Goal: Task Accomplishment & Management: Complete application form

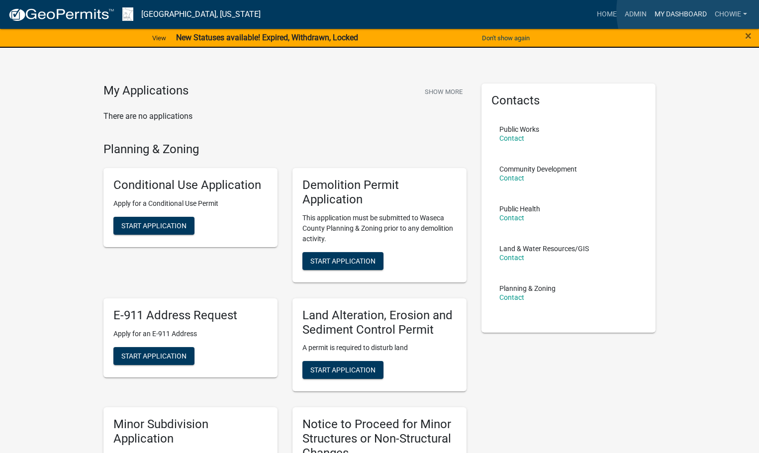
click at [692, 11] on link "My Dashboard" at bounding box center [680, 14] width 60 height 19
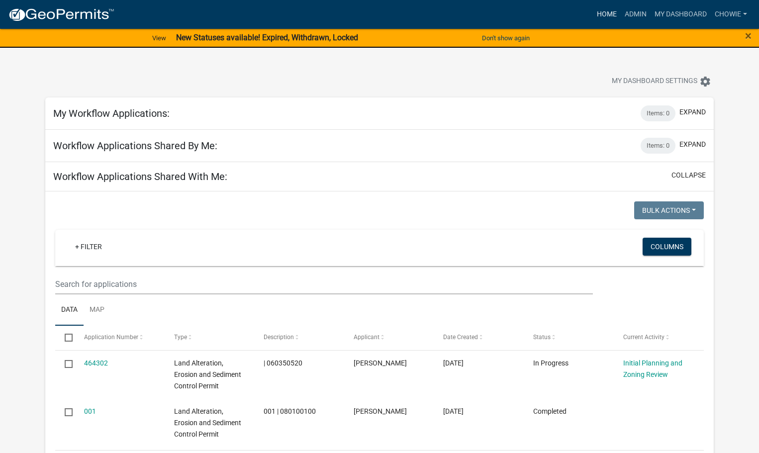
click at [603, 11] on link "Home" at bounding box center [607, 14] width 28 height 19
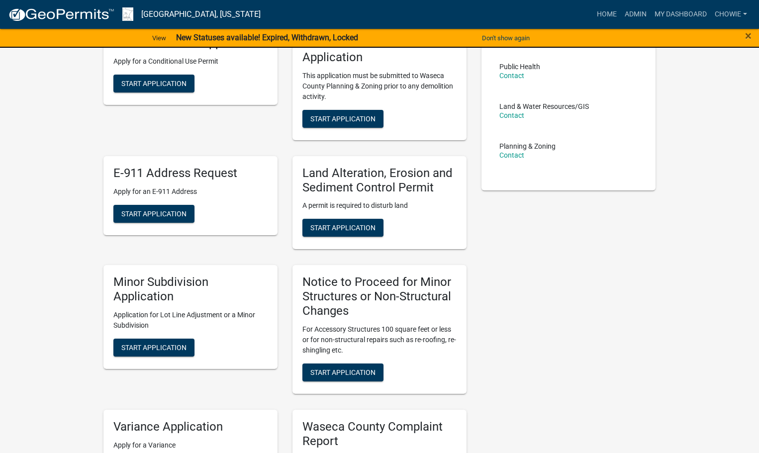
scroll to position [149, 0]
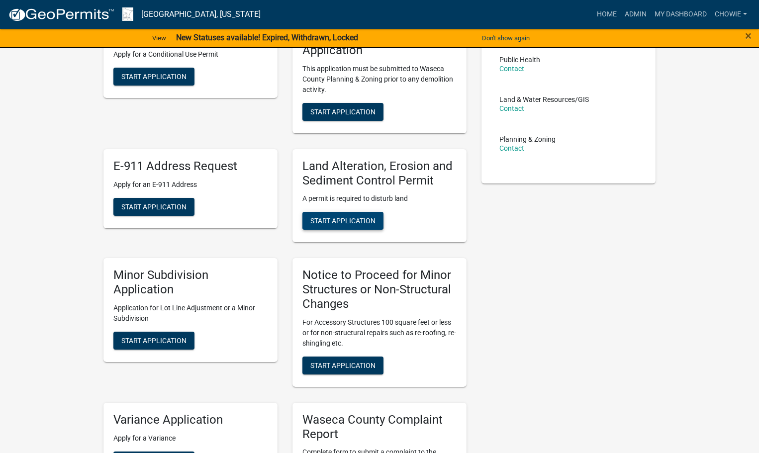
click at [355, 217] on span "Start Application" at bounding box center [342, 221] width 65 height 8
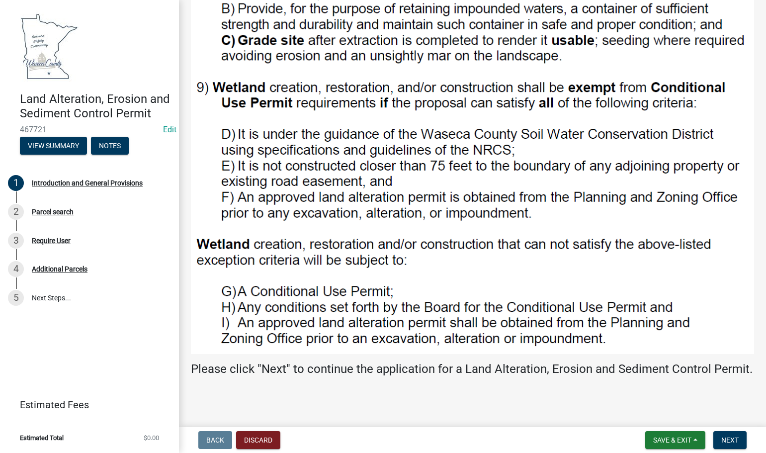
scroll to position [1010, 0]
click at [727, 435] on button "Next" at bounding box center [729, 440] width 33 height 18
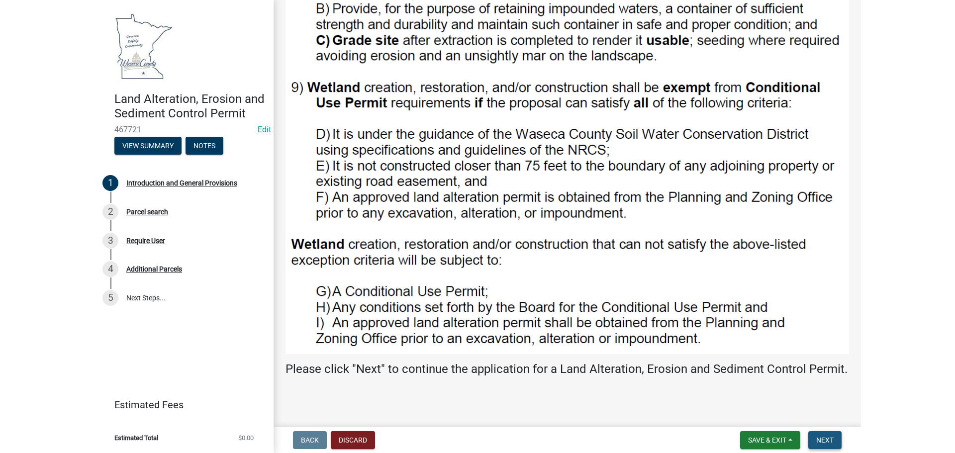
scroll to position [0, 0]
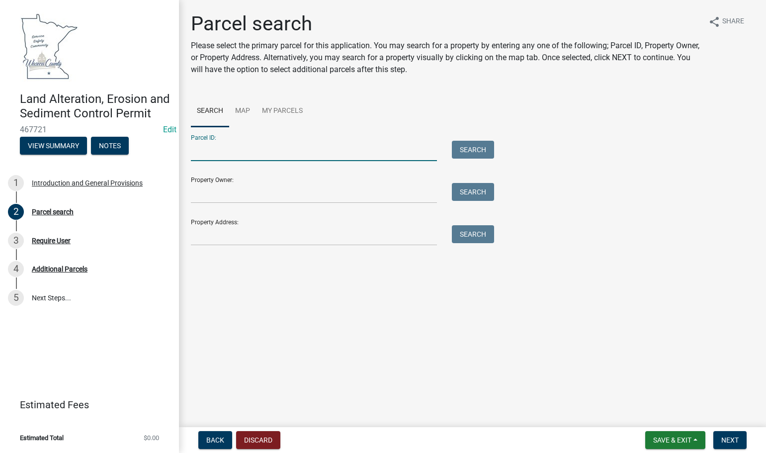
click at [225, 152] on input "Parcel ID:" at bounding box center [314, 151] width 246 height 20
type input "122510550"
click at [248, 198] on input "Property Owner:" at bounding box center [314, 193] width 246 height 20
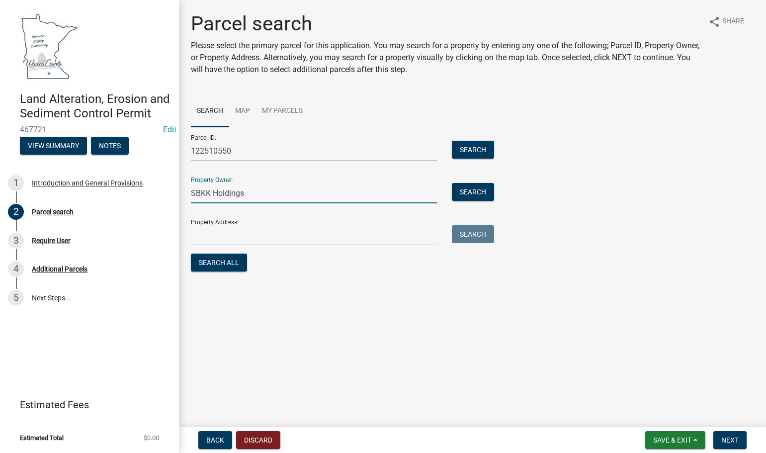
type input "SBKK Holdings"
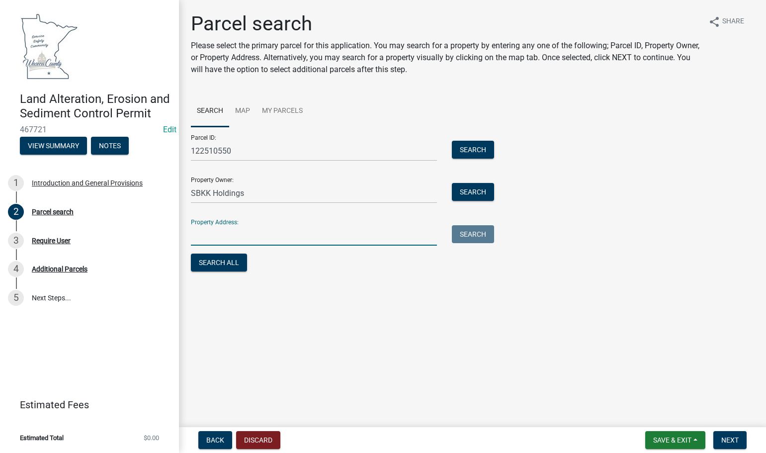
click at [235, 234] on input "Property Address:" at bounding box center [314, 235] width 246 height 20
click at [198, 236] on input "Property Address:" at bounding box center [314, 235] width 246 height 20
click at [728, 440] on span "Next" at bounding box center [729, 440] width 17 height 8
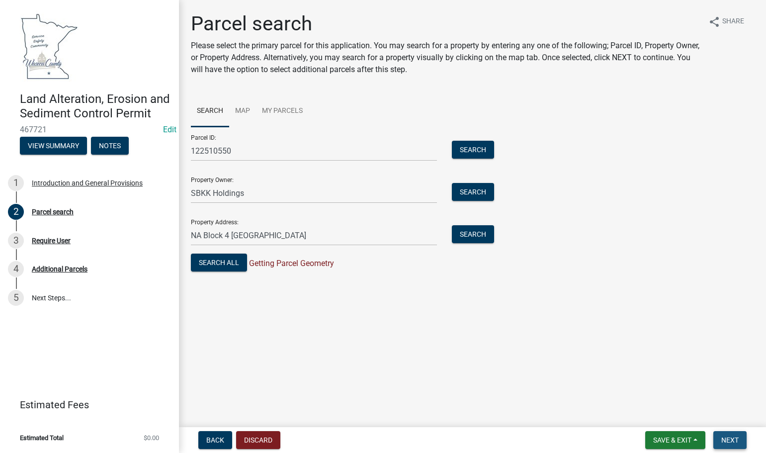
click at [733, 435] on button "Next" at bounding box center [729, 440] width 33 height 18
click at [730, 438] on span "Next" at bounding box center [729, 440] width 17 height 8
click at [726, 439] on span "Next" at bounding box center [729, 440] width 17 height 8
click at [724, 439] on span "Next" at bounding box center [729, 440] width 17 height 8
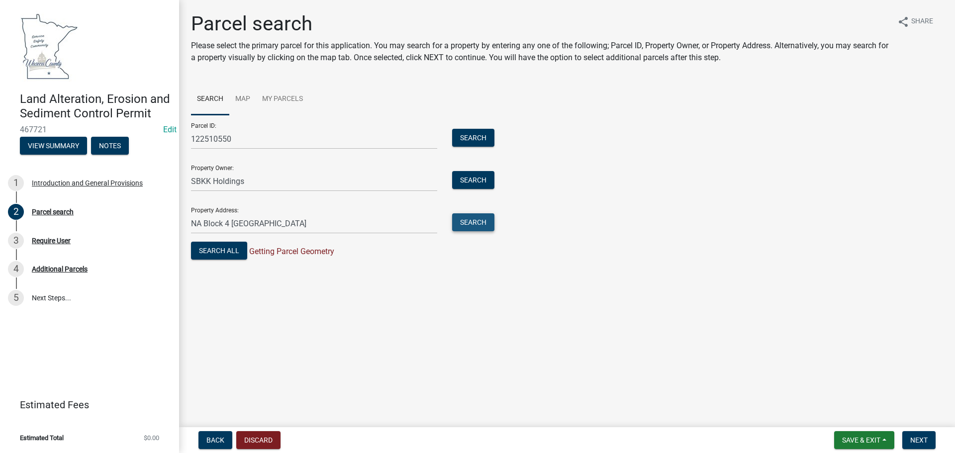
click at [482, 221] on button "Search" at bounding box center [473, 222] width 42 height 18
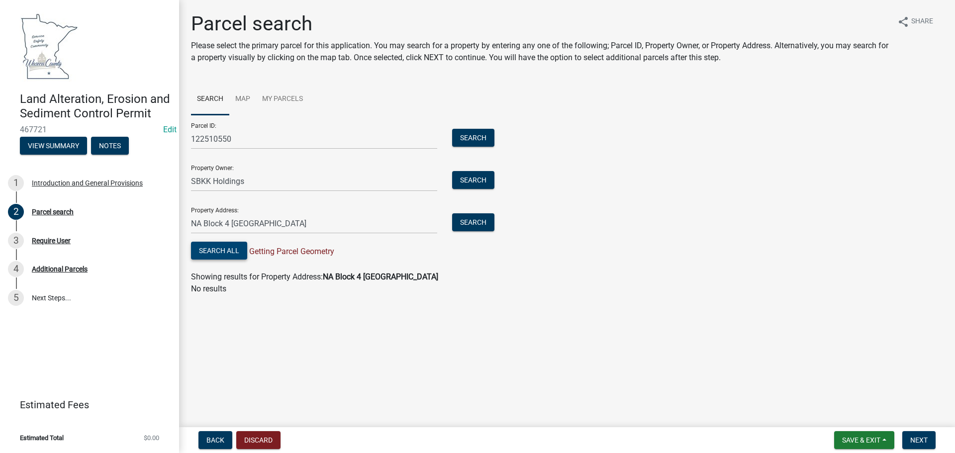
click at [231, 247] on button "Search All" at bounding box center [219, 251] width 56 height 18
click at [766, 437] on span "Next" at bounding box center [918, 440] width 17 height 8
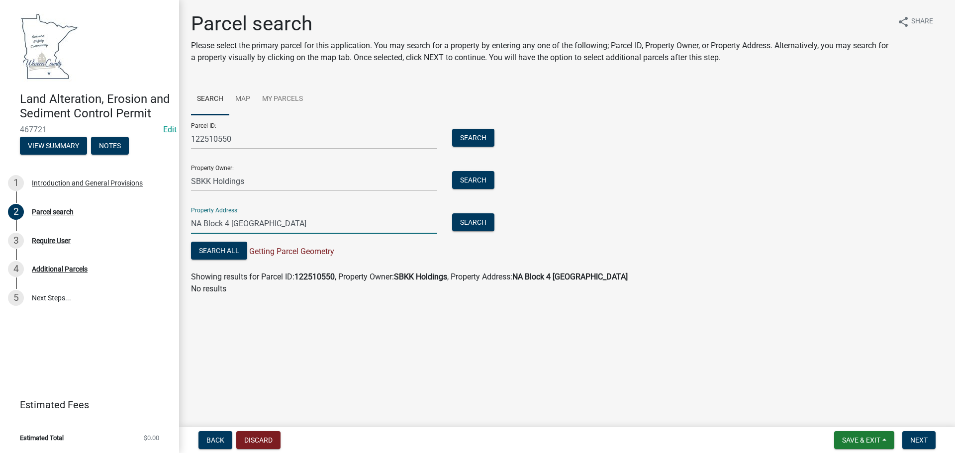
click at [268, 225] on input "NA Block 4 [GEOGRAPHIC_DATA]" at bounding box center [314, 223] width 246 height 20
type input "N"
type input "1"
click at [469, 139] on button "Search" at bounding box center [473, 138] width 42 height 18
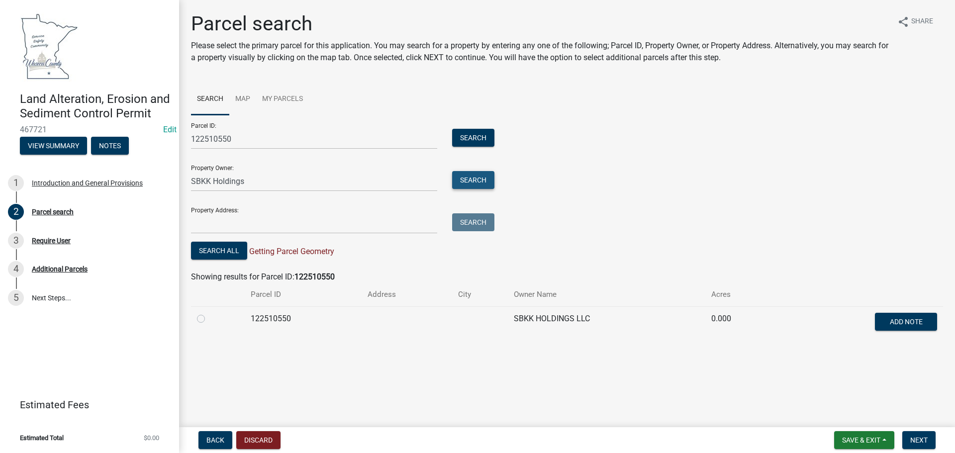
click at [473, 178] on button "Search" at bounding box center [473, 180] width 42 height 18
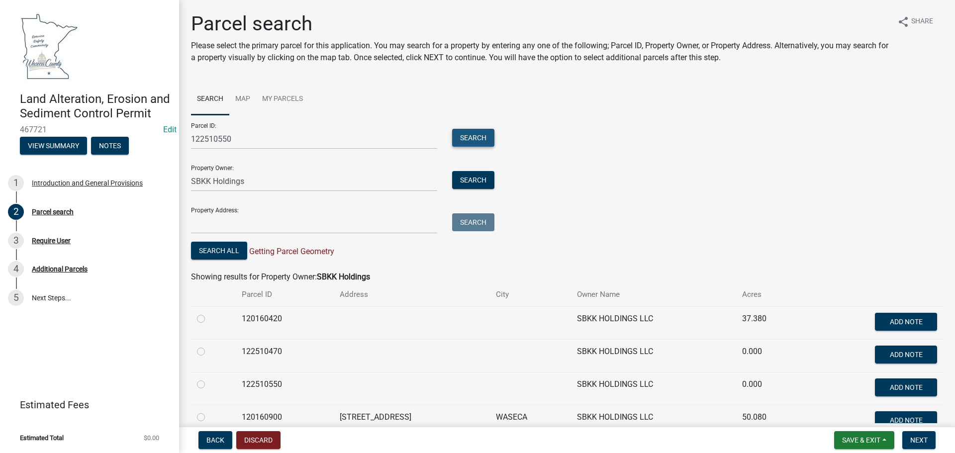
click at [471, 132] on button "Search" at bounding box center [473, 138] width 42 height 18
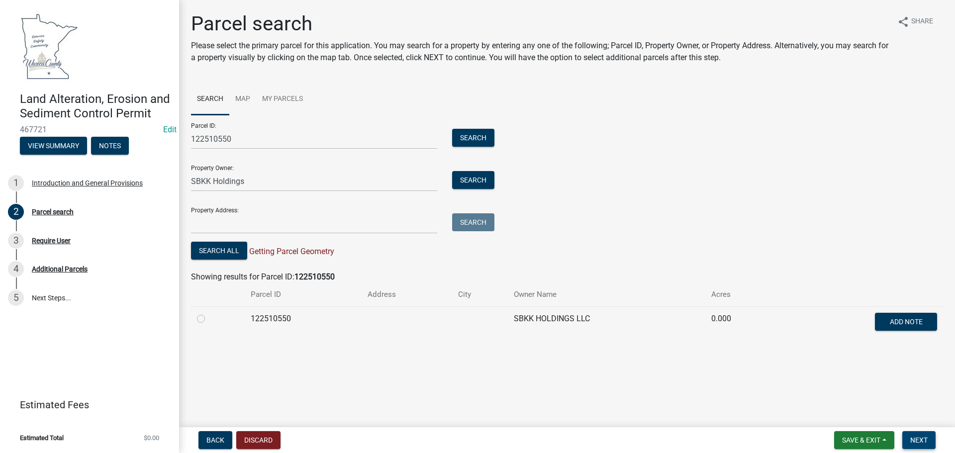
click at [766, 437] on span "Next" at bounding box center [918, 440] width 17 height 8
click at [209, 313] on label at bounding box center [209, 313] width 0 height 0
click at [209, 319] on input "radio" at bounding box center [212, 316] width 6 height 6
radio input "true"
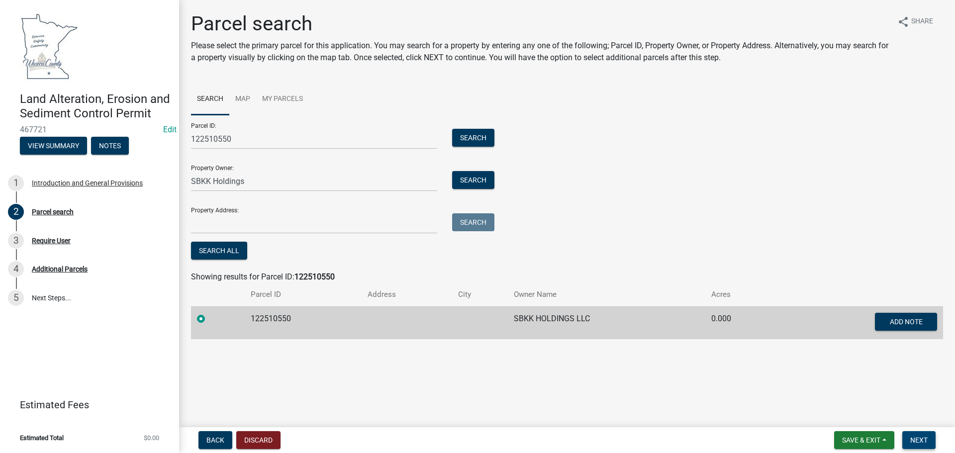
click at [766, 437] on span "Next" at bounding box center [918, 440] width 17 height 8
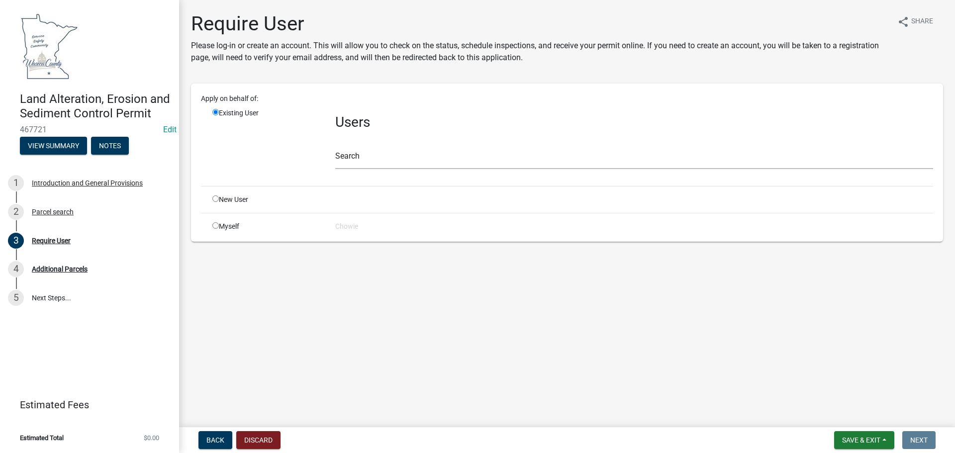
click at [214, 226] on input "radio" at bounding box center [215, 225] width 6 height 6
radio input "true"
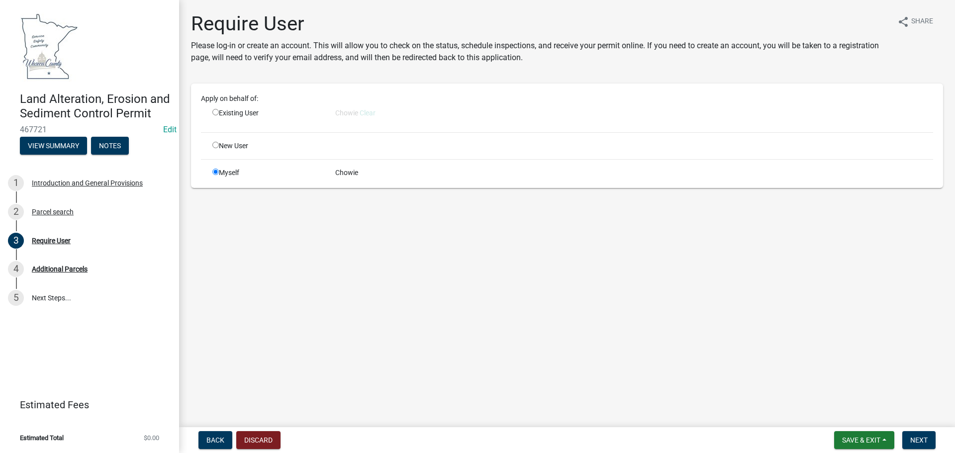
click at [216, 112] on input "radio" at bounding box center [215, 112] width 6 height 6
radio input "true"
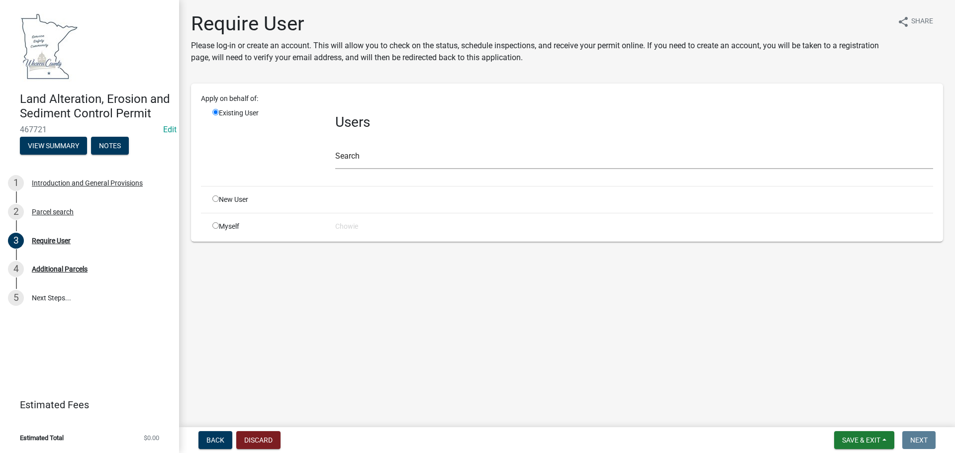
click at [214, 224] on input "radio" at bounding box center [215, 225] width 6 height 6
radio input "true"
radio input "false"
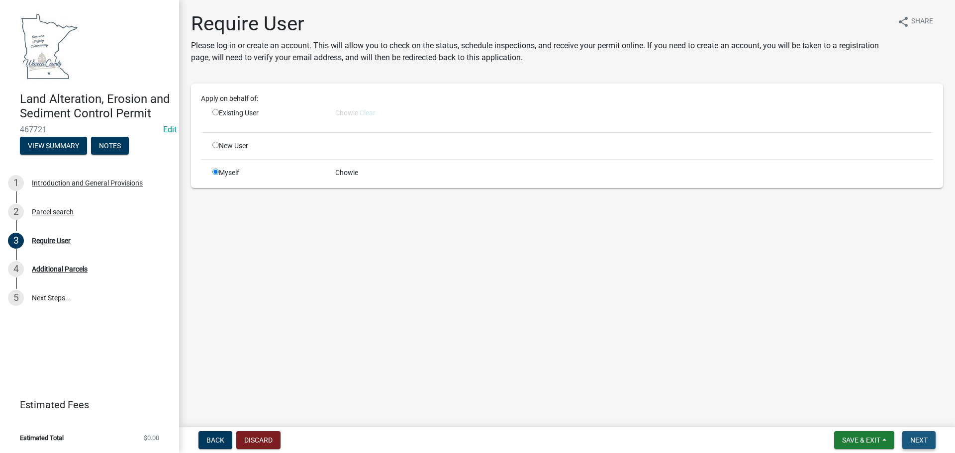
click at [766, 436] on span "Next" at bounding box center [918, 440] width 17 height 8
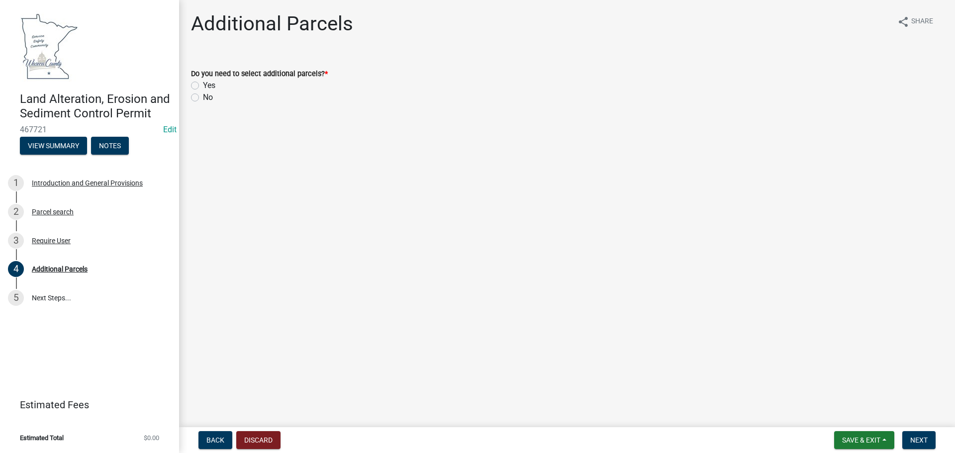
click at [203, 96] on label "No" at bounding box center [208, 97] width 10 height 12
click at [203, 96] on input "No" at bounding box center [206, 94] width 6 height 6
radio input "true"
click at [766, 439] on span "Next" at bounding box center [918, 440] width 17 height 8
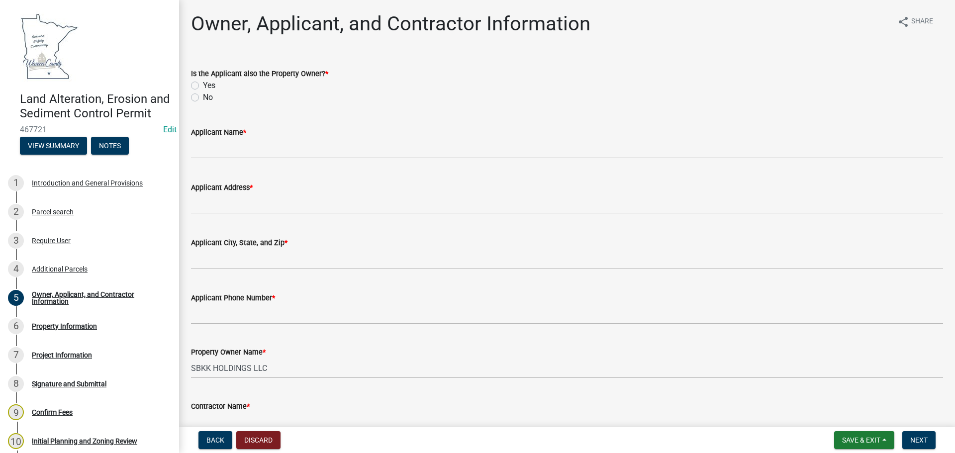
click at [203, 95] on label "No" at bounding box center [208, 97] width 10 height 12
click at [203, 95] on input "No" at bounding box center [206, 94] width 6 height 6
radio input "true"
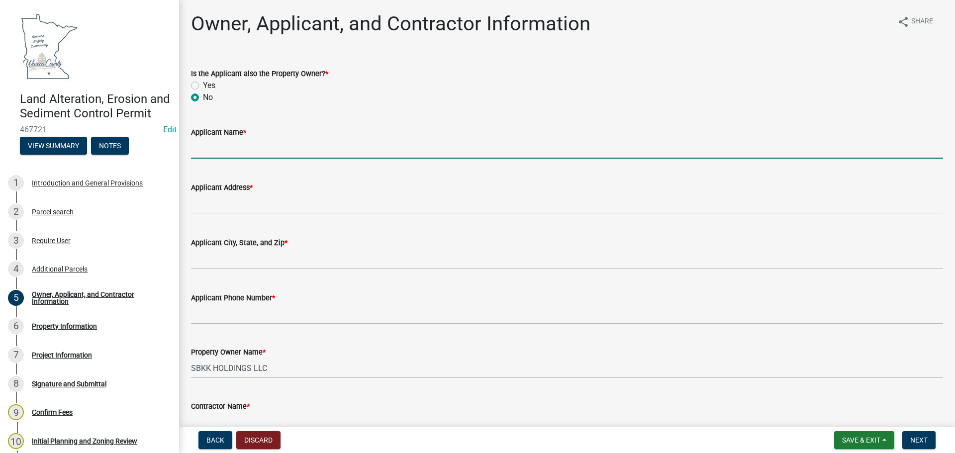
click at [262, 146] on input "Applicant Name *" at bounding box center [567, 148] width 752 height 20
type input "[PERSON_NAME]"
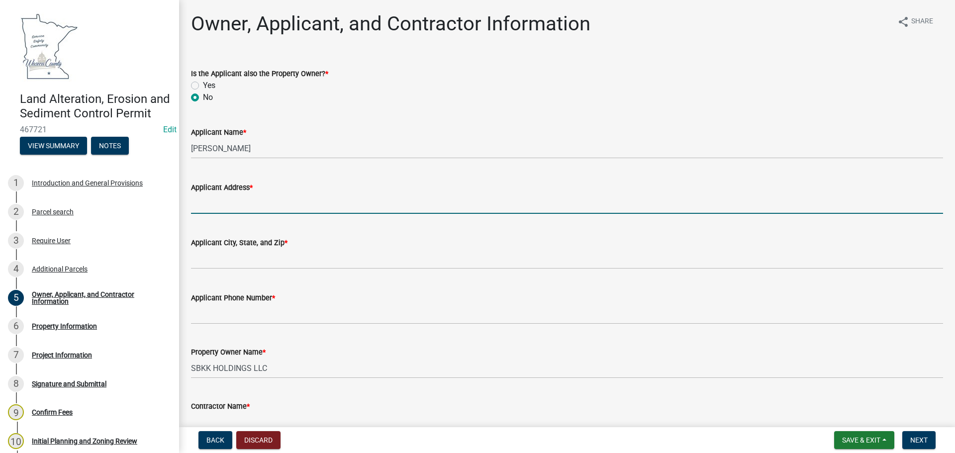
click at [235, 199] on input "Applicant Address *" at bounding box center [567, 203] width 752 height 20
type input "[STREET_ADDRESS]"
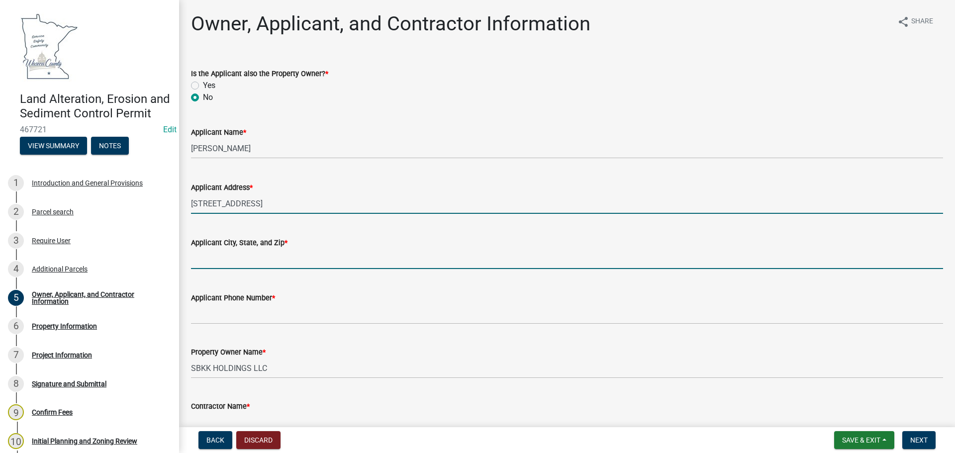
click at [260, 254] on input "Applicant City, State, and Zip *" at bounding box center [567, 259] width 752 height 20
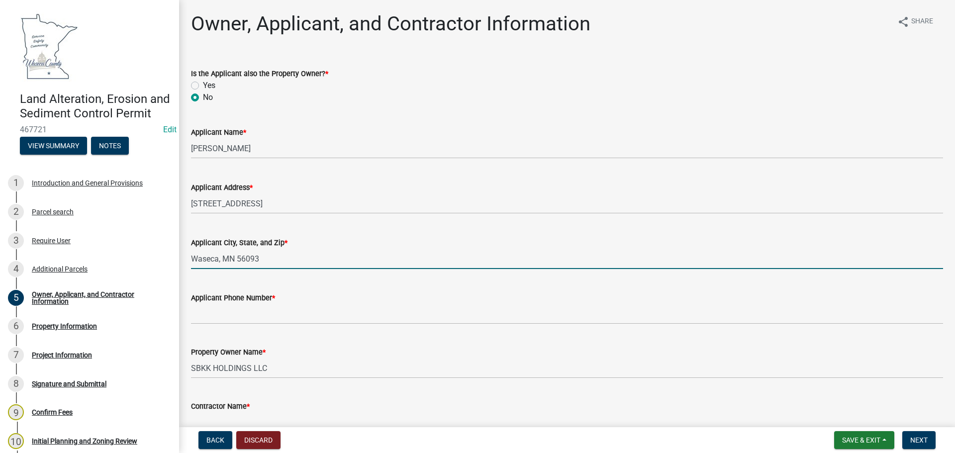
type input "Waseca, MN 56093"
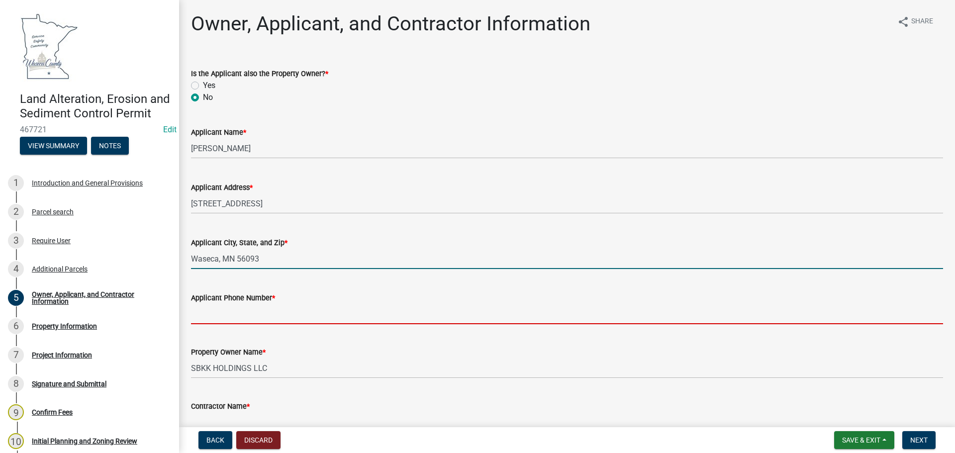
click at [233, 317] on input "Applicant Phone Number *" at bounding box center [567, 314] width 752 height 20
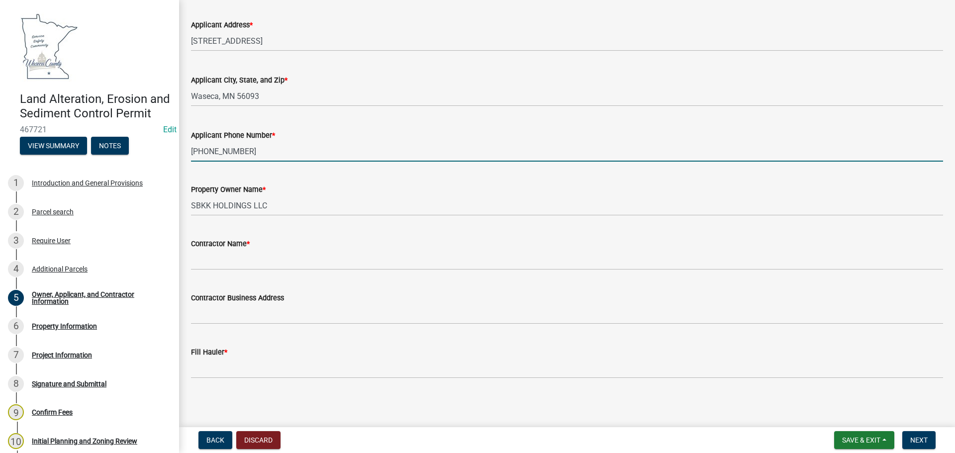
scroll to position [165, 0]
type input "[PHONE_NUMBER]"
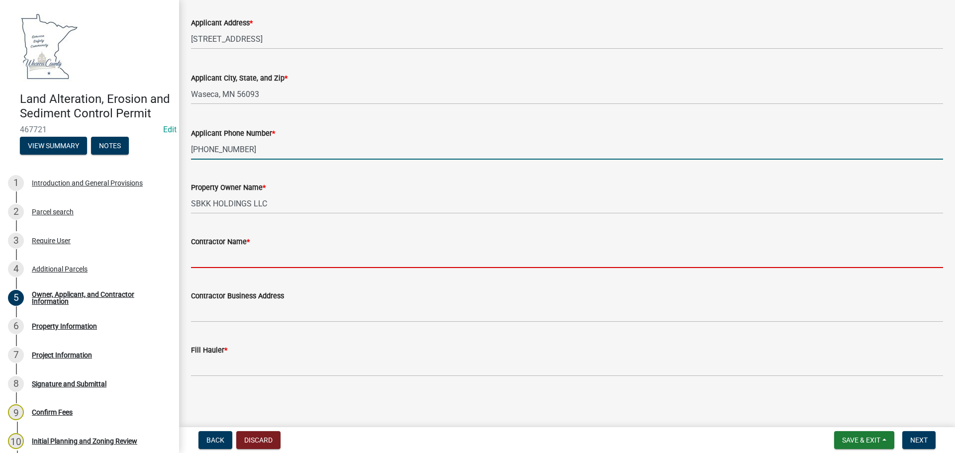
click at [216, 258] on input "Contractor Name *" at bounding box center [567, 258] width 752 height 20
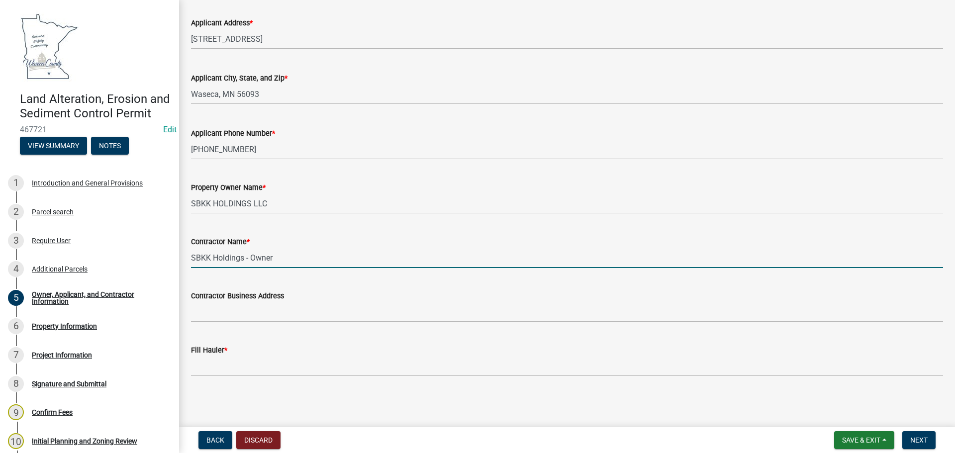
type input "SBKK Holdings - Owner"
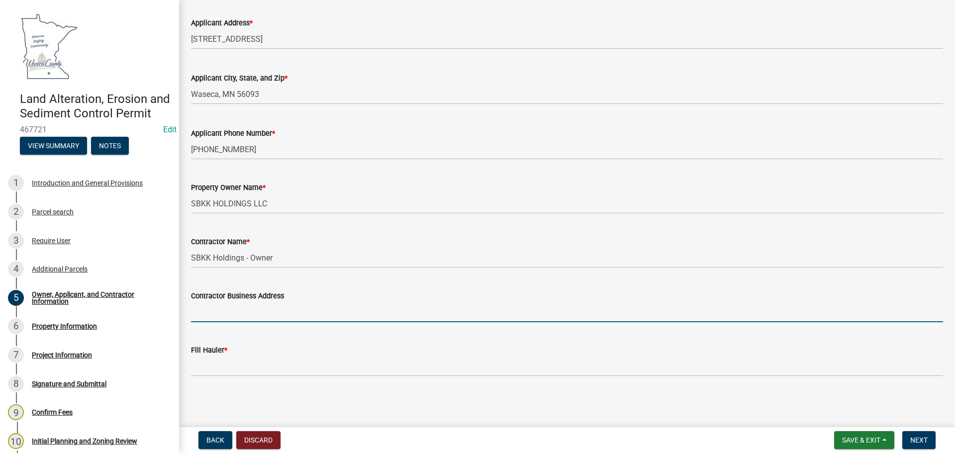
click at [254, 314] on input "Contractor Business Address" at bounding box center [567, 312] width 752 height 20
type input "[STREET_ADDRESS] Waseca"
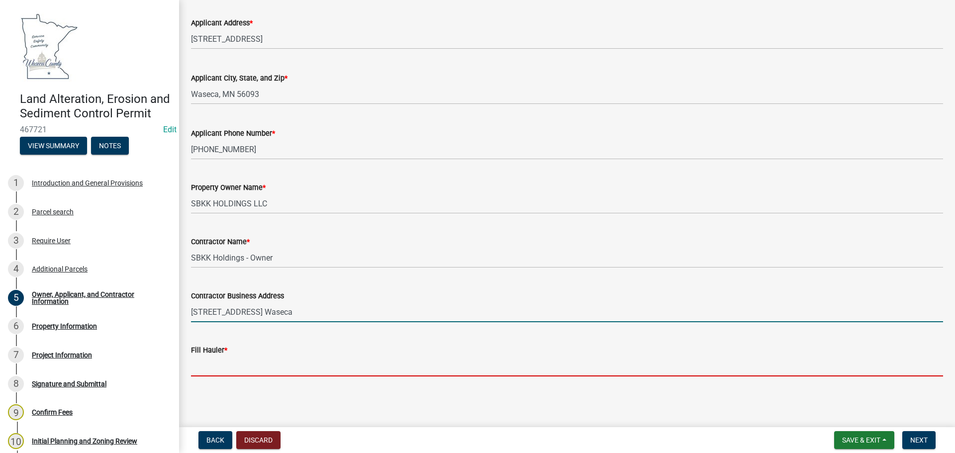
click at [248, 364] on input "Fill Hauler *" at bounding box center [567, 366] width 752 height 20
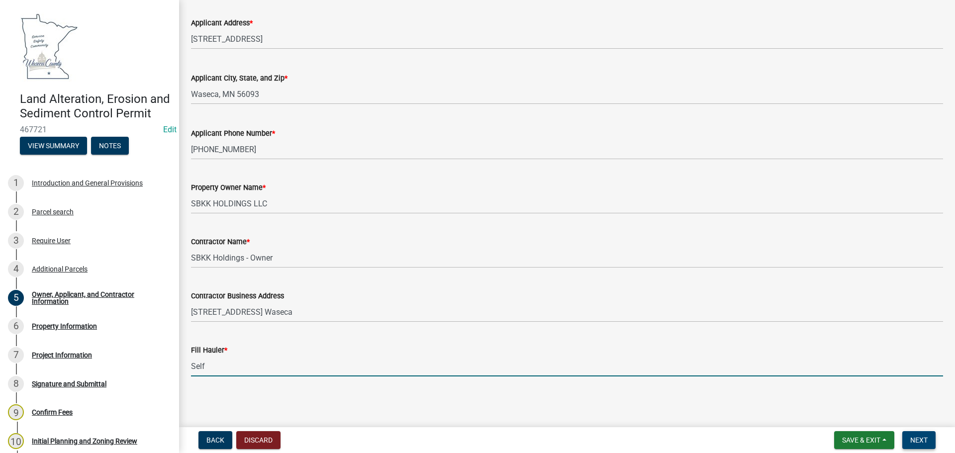
type input "Self"
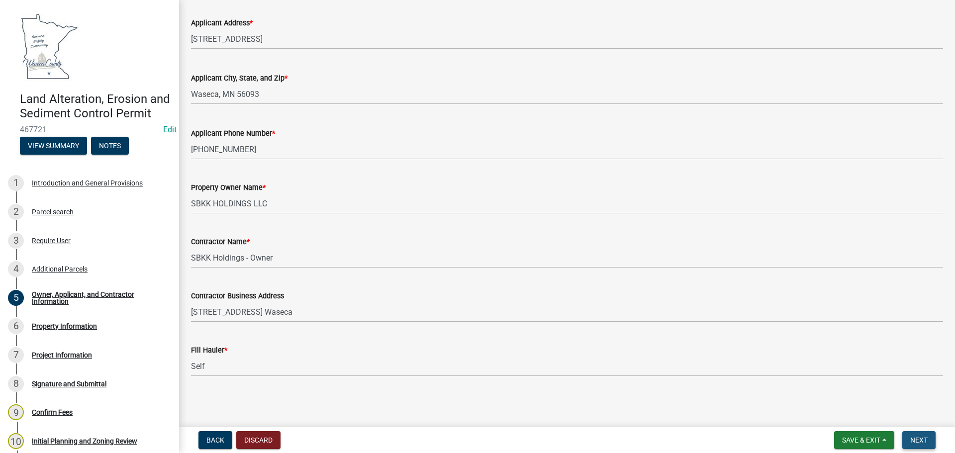
click at [766, 439] on span "Next" at bounding box center [918, 440] width 17 height 8
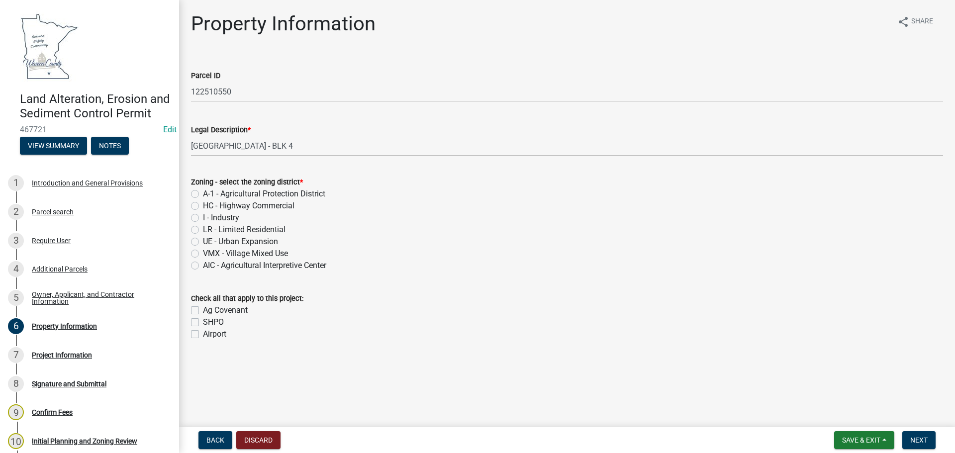
click at [203, 228] on label "LR - Limited Residential" at bounding box center [244, 230] width 83 height 12
click at [203, 228] on input "LR - Limited Residential" at bounding box center [206, 227] width 6 height 6
radio input "true"
click at [766, 440] on span "Next" at bounding box center [918, 440] width 17 height 8
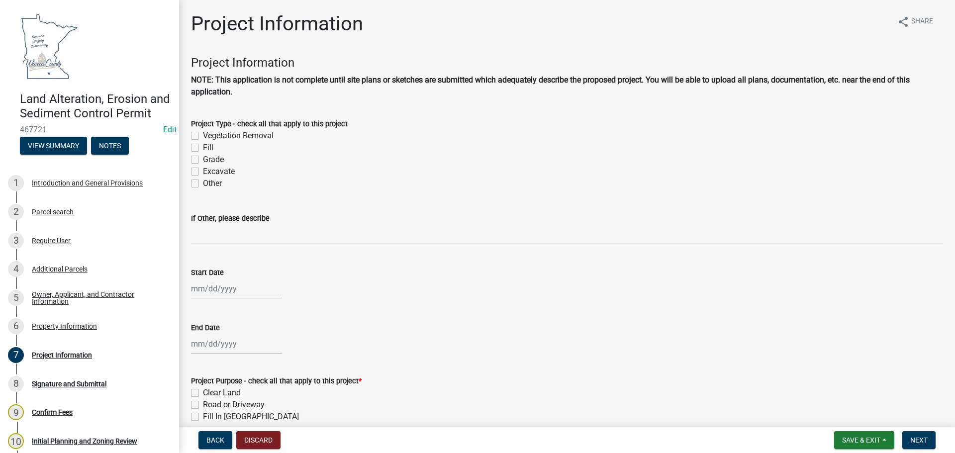
click at [203, 148] on label "Fill" at bounding box center [208, 148] width 10 height 12
click at [203, 148] on input "Fill" at bounding box center [206, 145] width 6 height 6
checkbox input "true"
checkbox input "false"
checkbox input "true"
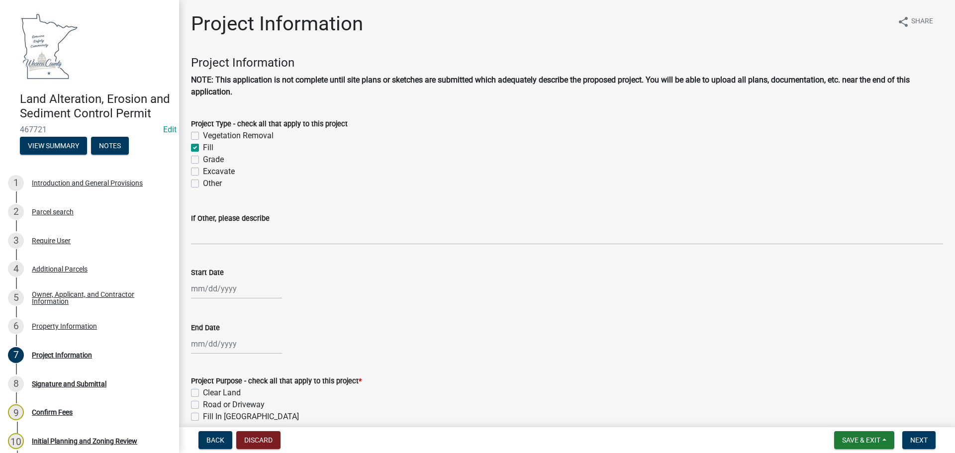
checkbox input "false"
click at [203, 158] on label "Grade" at bounding box center [213, 160] width 21 height 12
click at [203, 158] on input "Grade" at bounding box center [206, 157] width 6 height 6
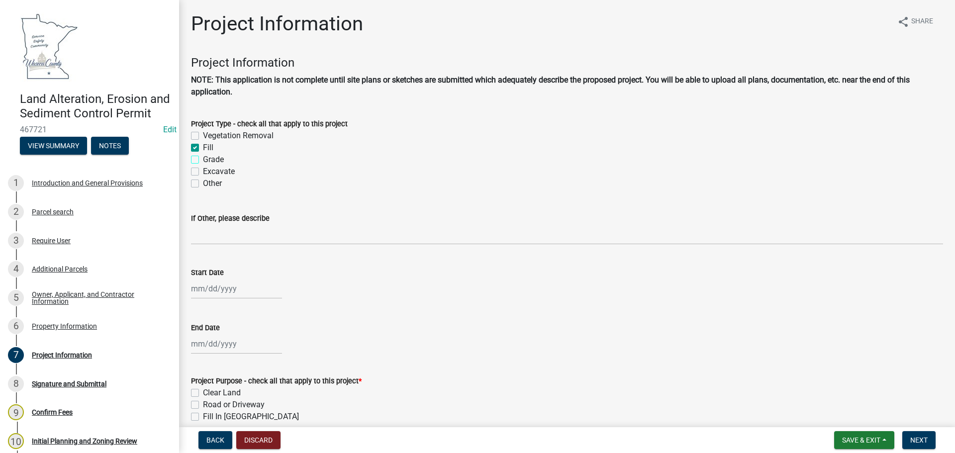
checkbox input "true"
checkbox input "false"
checkbox input "true"
checkbox input "false"
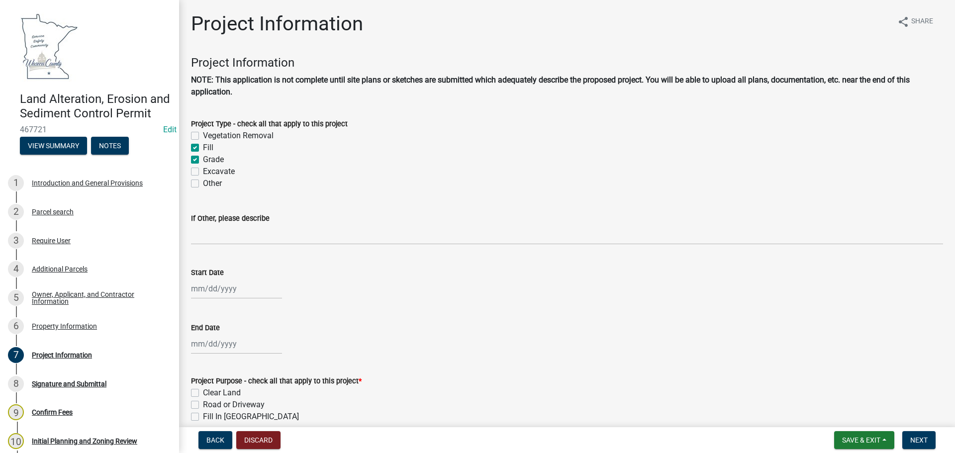
checkbox input "false"
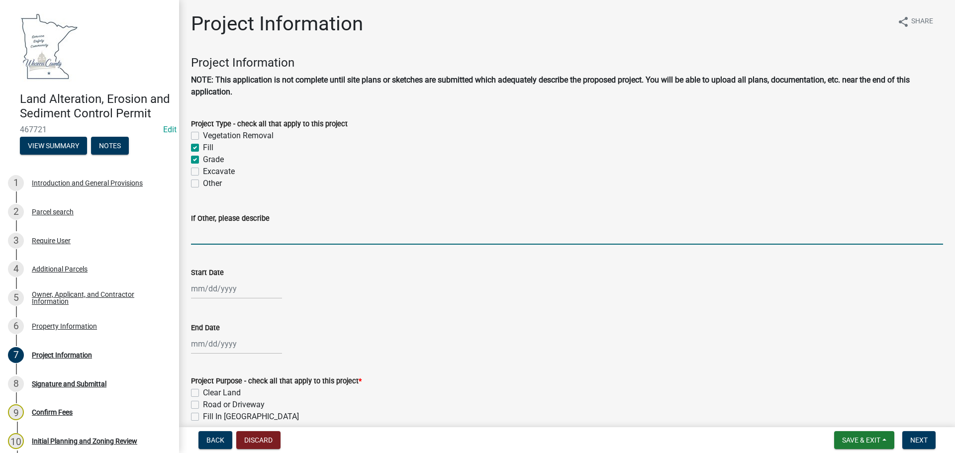
click at [265, 232] on input "If Other, please describe" at bounding box center [567, 234] width 752 height 20
type input "Import fill materials to level out rough/sloped existing grade of the lot"
click at [224, 289] on div at bounding box center [236, 288] width 91 height 20
select select "8"
select select "2025"
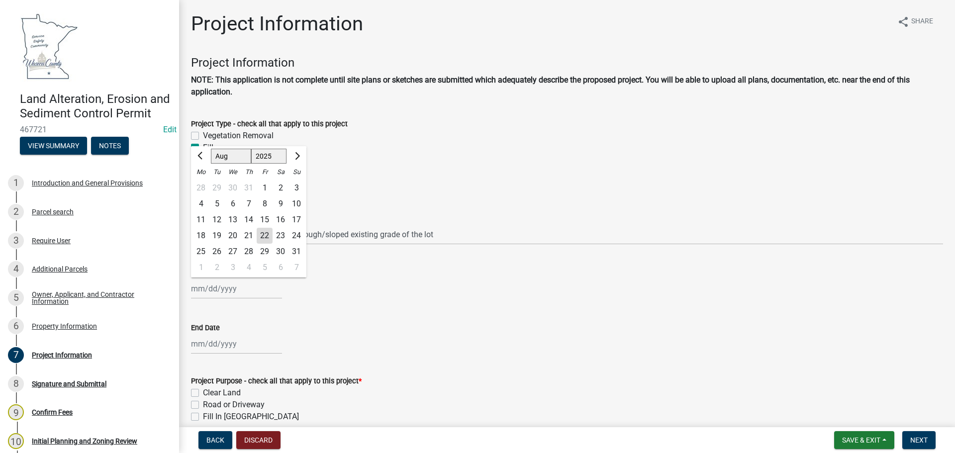
click at [265, 235] on div "22" at bounding box center [265, 236] width 16 height 16
type input "[DATE]"
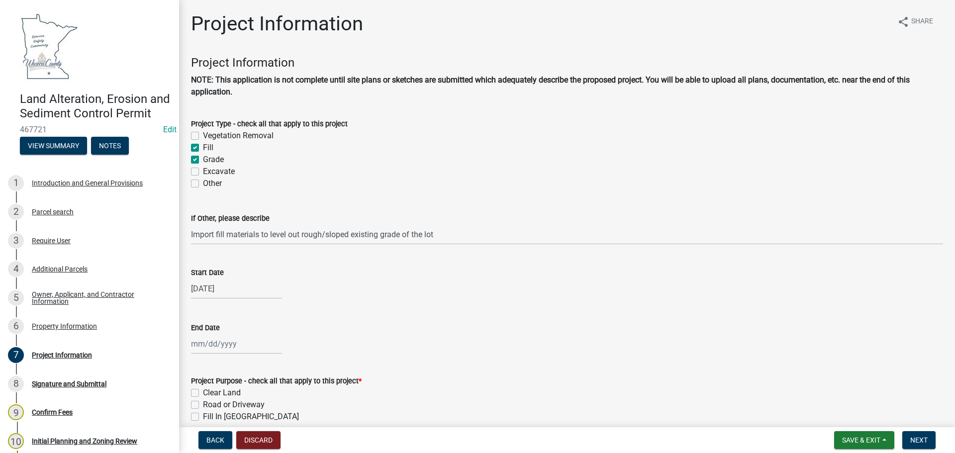
click at [235, 343] on div at bounding box center [236, 344] width 91 height 20
select select "8"
select select "2025"
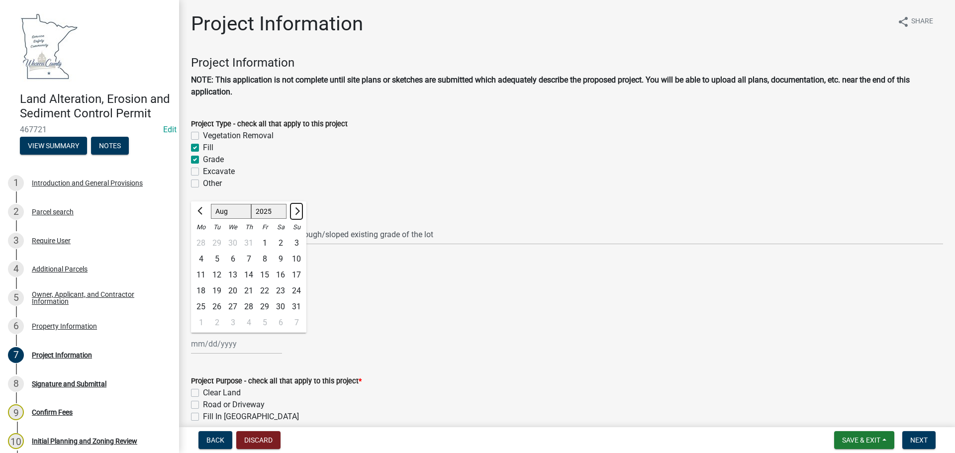
click at [297, 209] on span "Next month" at bounding box center [295, 210] width 7 height 7
click at [294, 209] on span "Next month" at bounding box center [295, 210] width 7 height 7
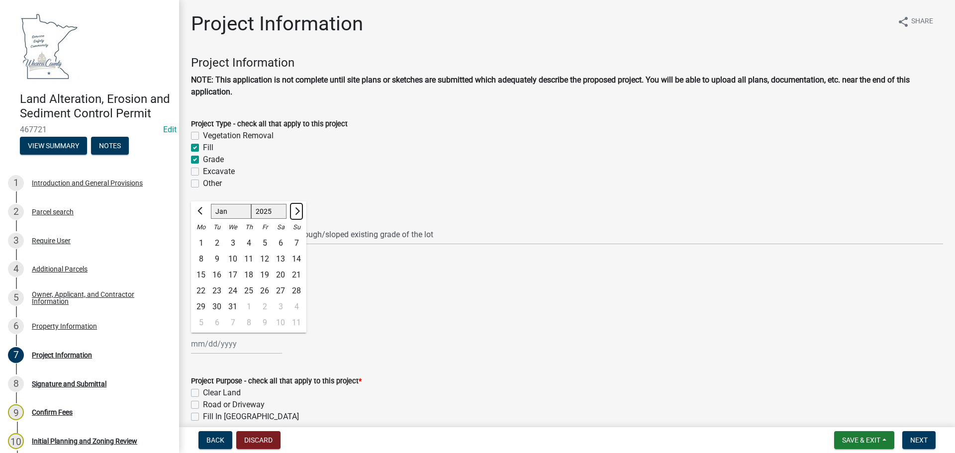
click at [294, 209] on span "Next month" at bounding box center [295, 210] width 7 height 7
select select "2"
select select "2026"
click at [294, 209] on span "Next month" at bounding box center [295, 210] width 7 height 7
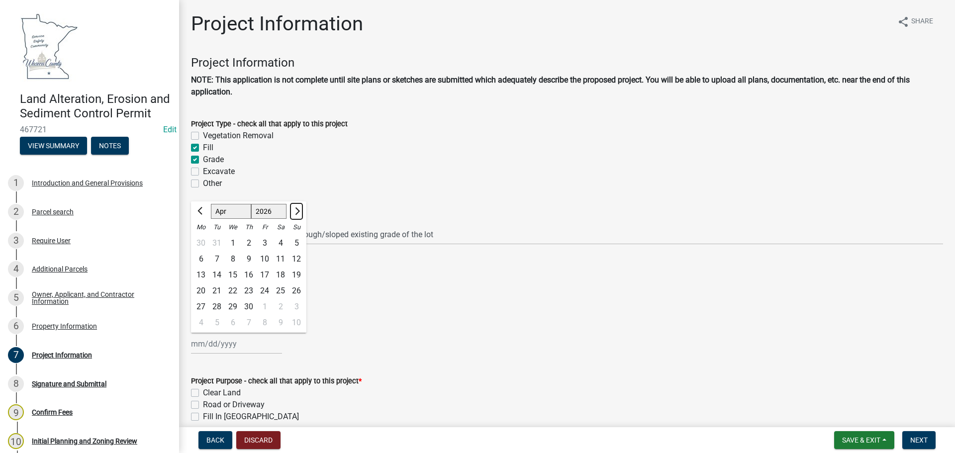
click at [294, 209] on span "Next month" at bounding box center [295, 210] width 7 height 7
select select "8"
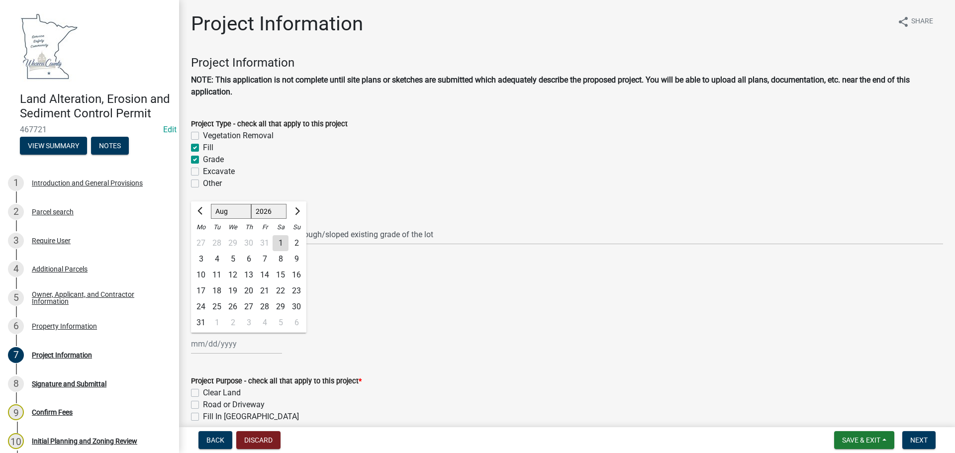
click at [280, 241] on div "1" at bounding box center [280, 243] width 16 height 16
type input "[DATE]"
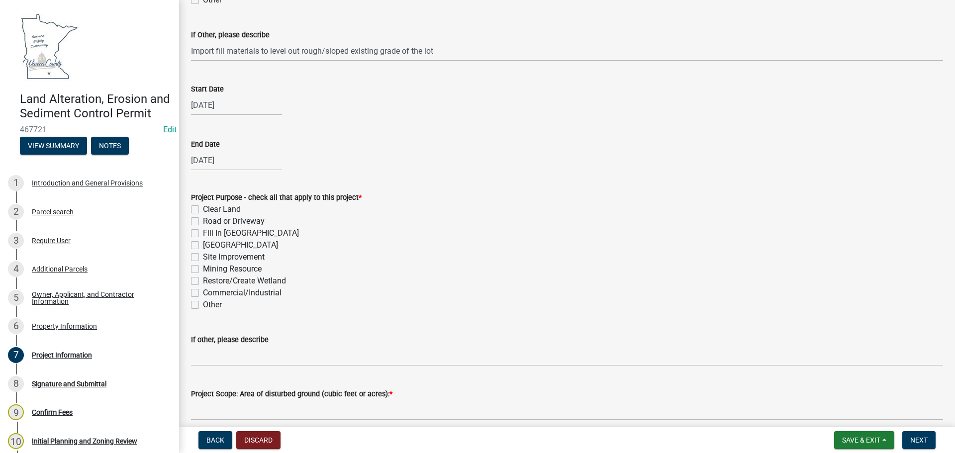
scroll to position [199, 0]
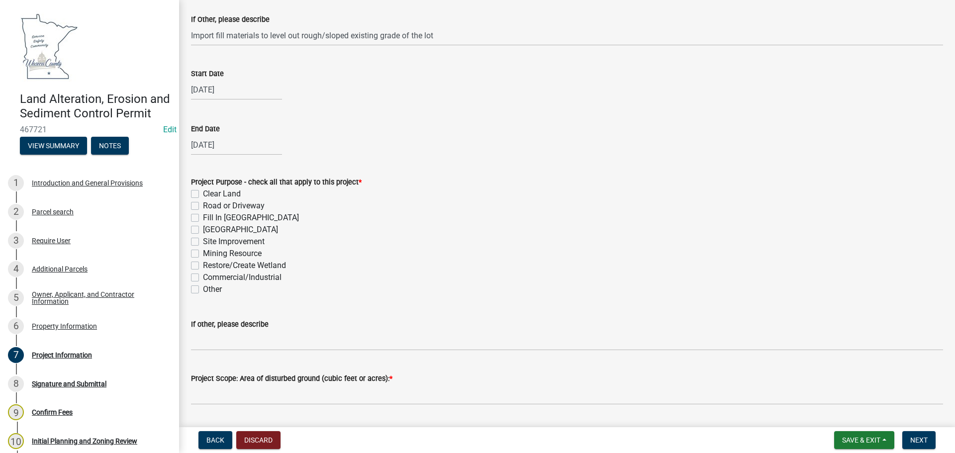
click at [203, 241] on label "Site Improvement" at bounding box center [234, 242] width 62 height 12
click at [203, 241] on input "Site Improvement" at bounding box center [206, 239] width 6 height 6
checkbox input "true"
checkbox input "false"
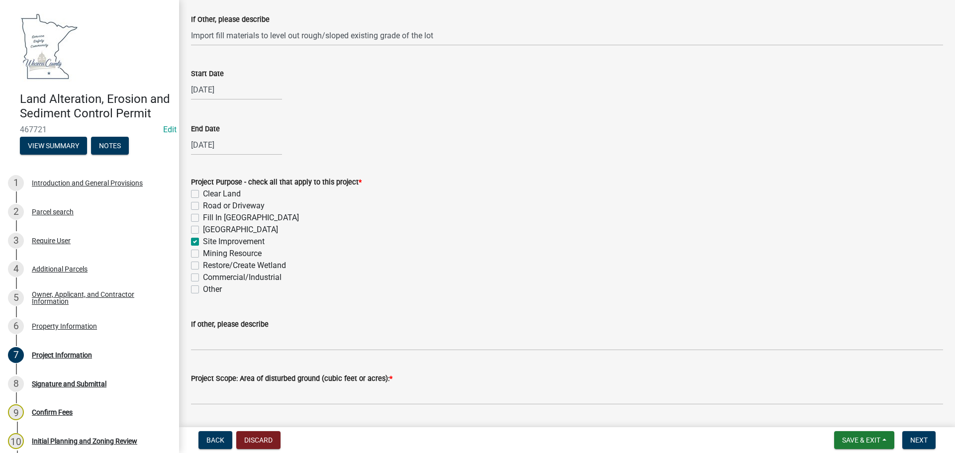
checkbox input "false"
checkbox input "true"
checkbox input "false"
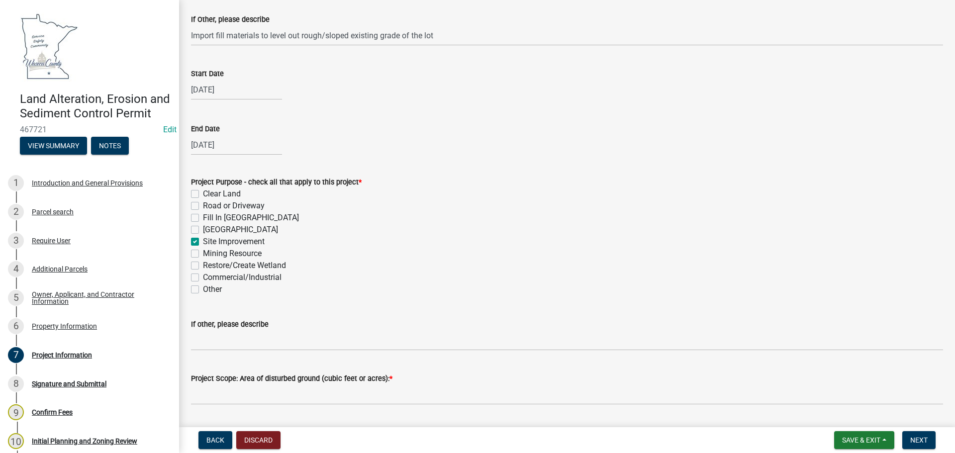
checkbox input "false"
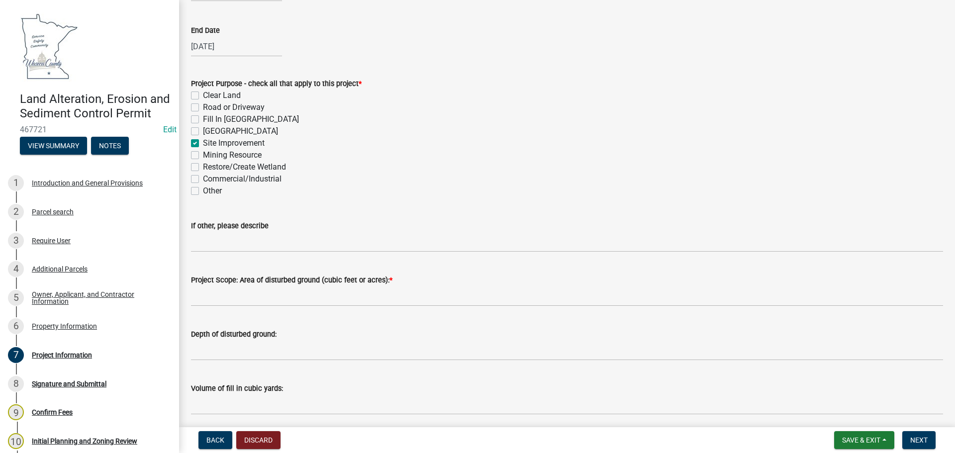
scroll to position [298, 0]
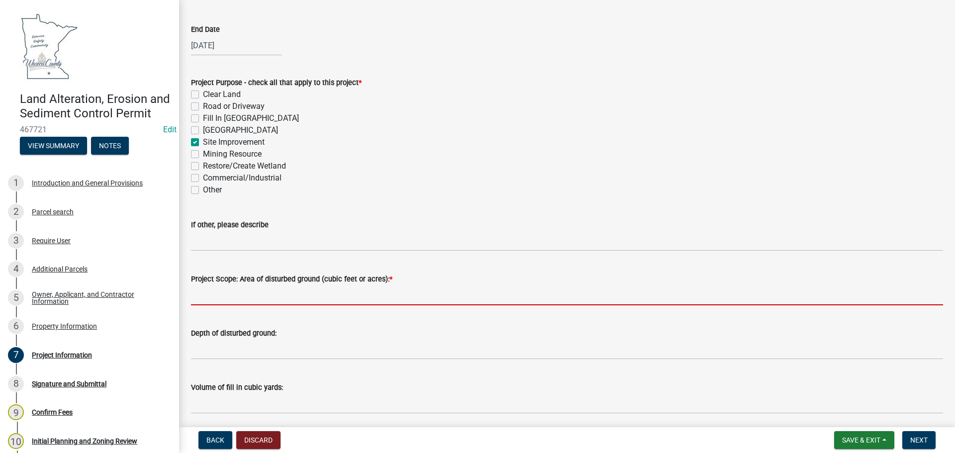
click at [346, 293] on input "Project Scope: Area of disturbed ground (cubic feet or acres): *" at bounding box center [567, 295] width 752 height 20
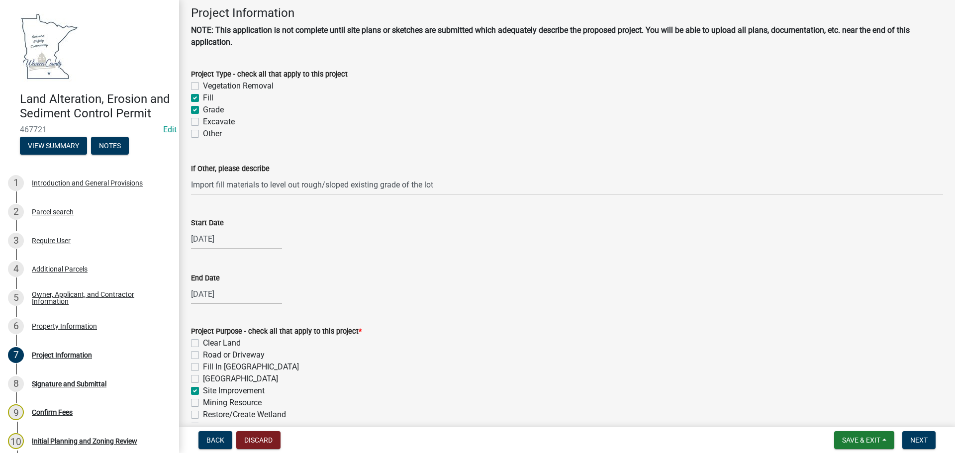
scroll to position [0, 0]
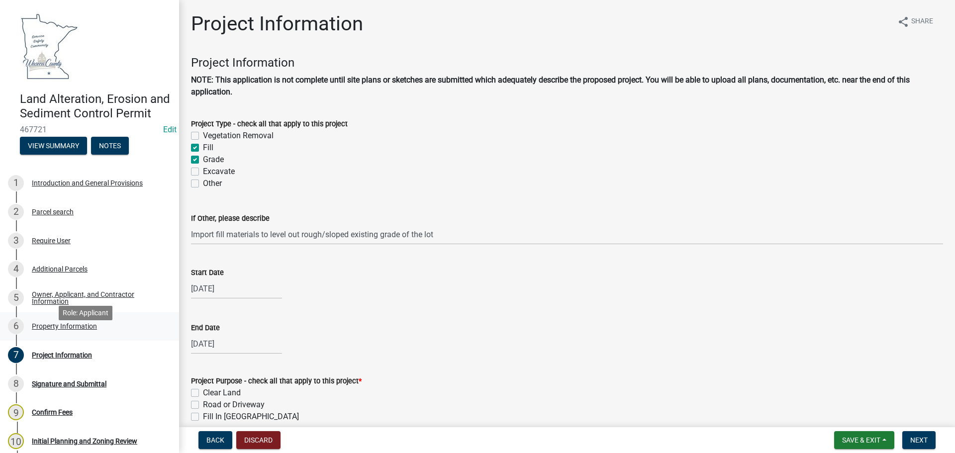
type input "23,000 sq ft"
click at [75, 330] on div "Property Information" at bounding box center [64, 326] width 65 height 7
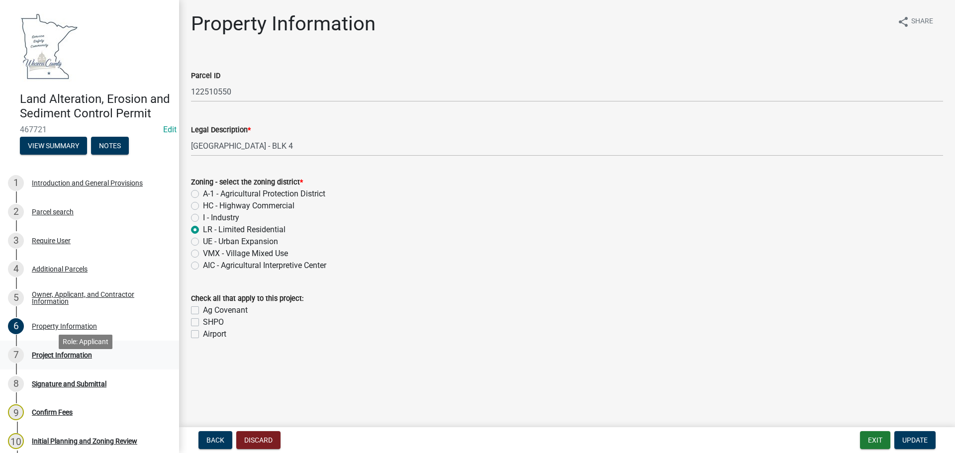
click at [64, 358] on div "Project Information" at bounding box center [62, 354] width 60 height 7
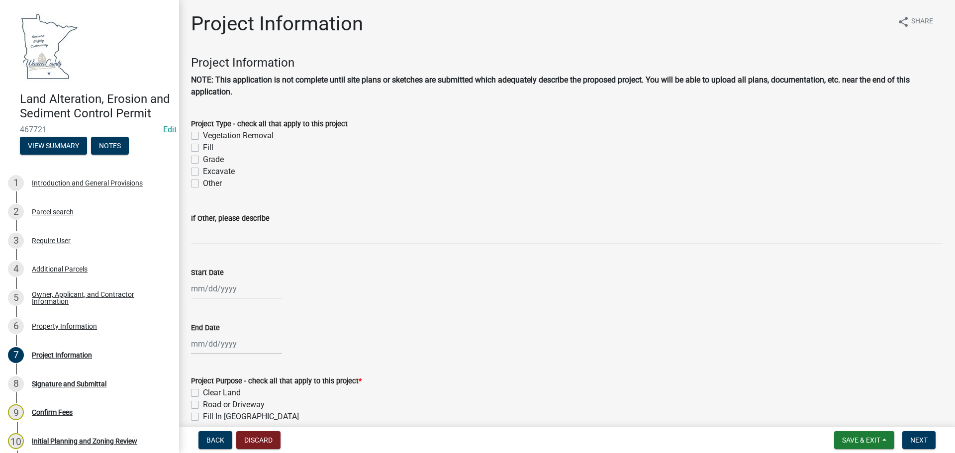
click at [203, 146] on label "Fill" at bounding box center [208, 148] width 10 height 12
click at [203, 146] on input "Fill" at bounding box center [206, 145] width 6 height 6
checkbox input "true"
checkbox input "false"
checkbox input "true"
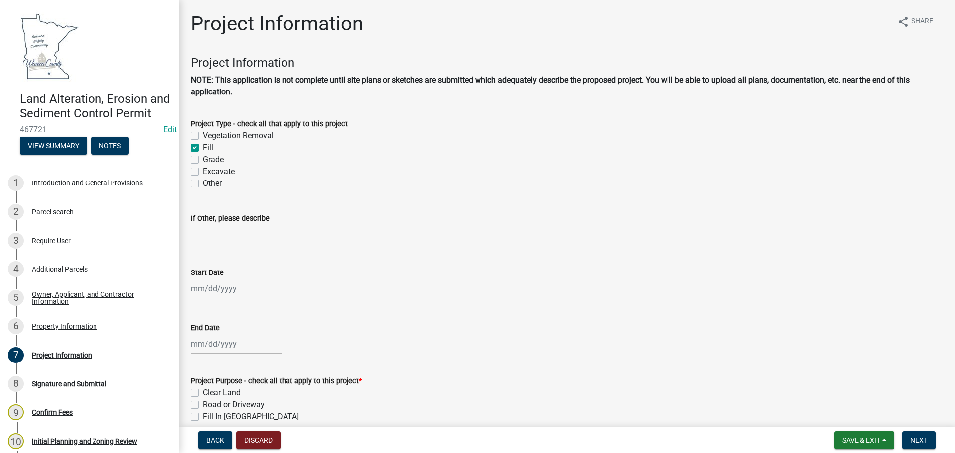
checkbox input "false"
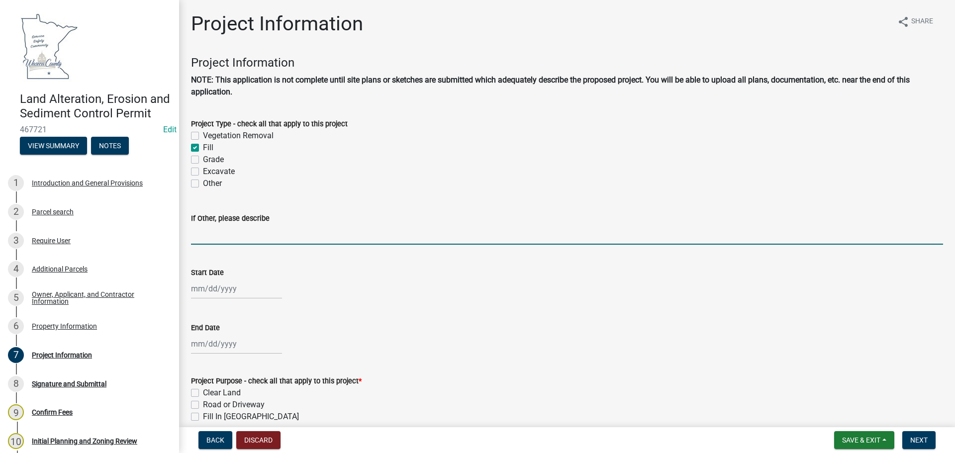
click at [257, 233] on input "If Other, please describe" at bounding box center [567, 234] width 752 height 20
type input "Import fill materials to level out rough/sloped existing grade of the lot"
click at [233, 289] on div at bounding box center [236, 288] width 91 height 20
select select "8"
select select "2025"
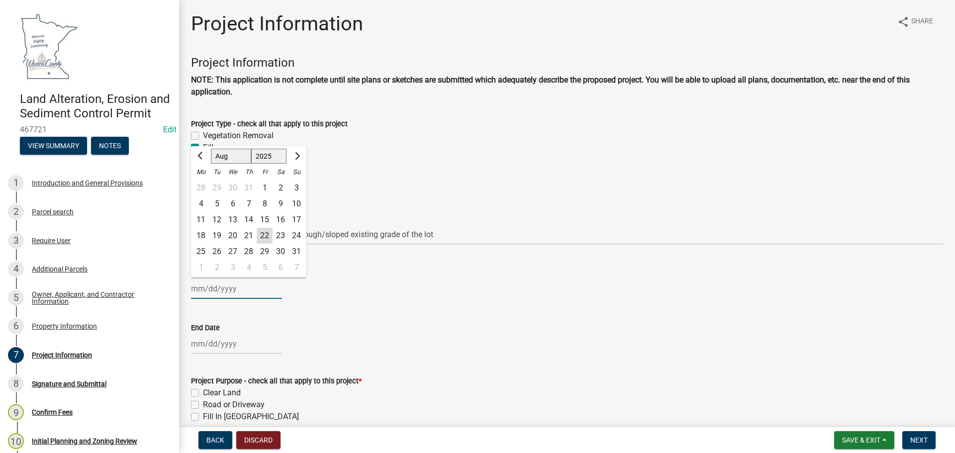
type input "[DATE]"
select select "8"
select select "2025"
click at [231, 345] on div "[PERSON_NAME] Feb Mar Apr [PERSON_NAME][DATE] Oct Nov [DATE] 1526 1527 1528 152…" at bounding box center [236, 344] width 91 height 20
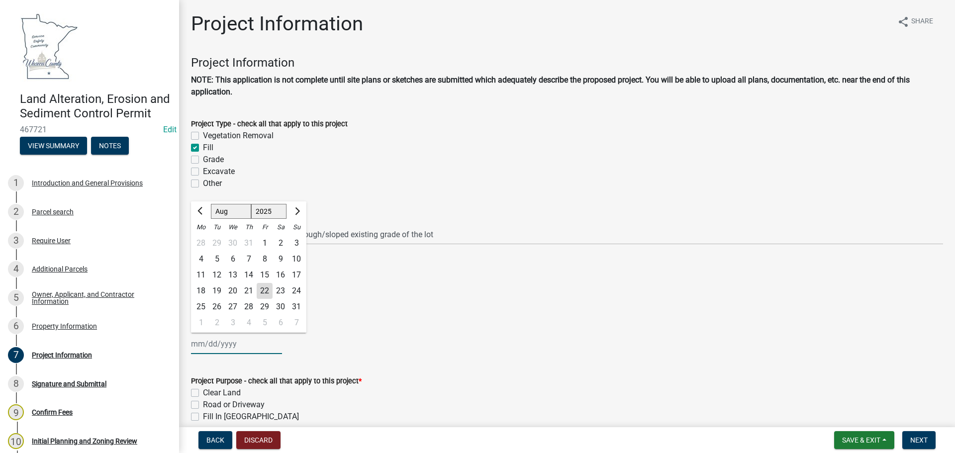
type input "[DATE]"
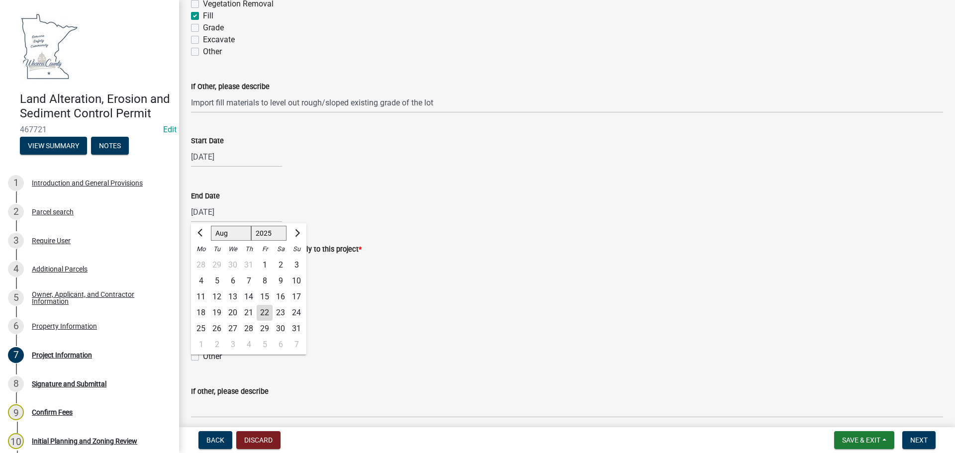
scroll to position [149, 0]
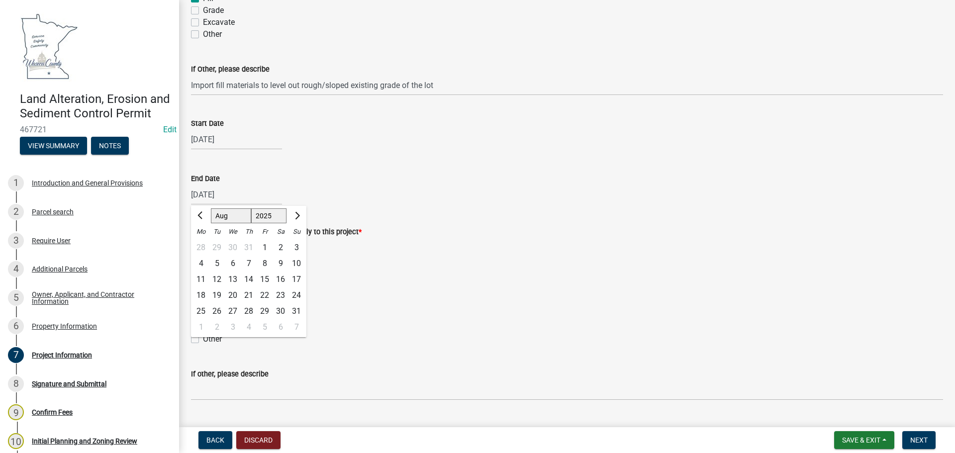
click at [378, 316] on div "Restore/Create Wetland" at bounding box center [567, 315] width 752 height 12
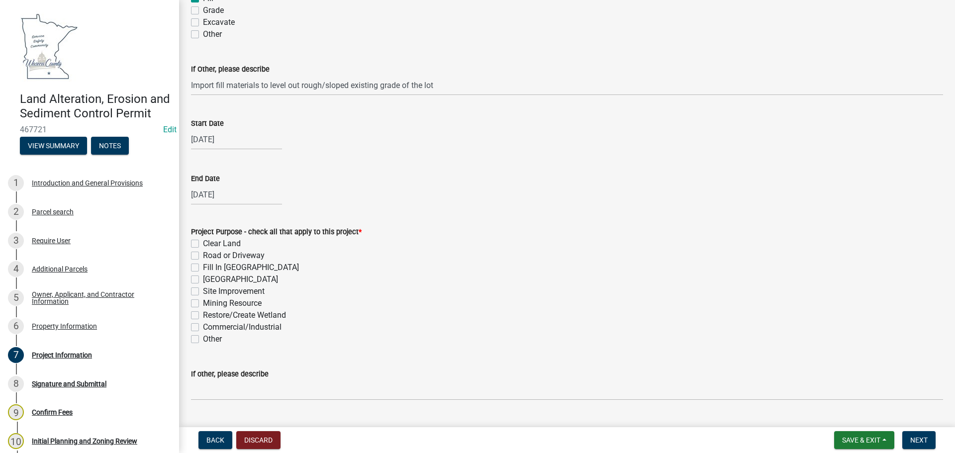
click at [203, 291] on label "Site Improvement" at bounding box center [234, 291] width 62 height 12
click at [203, 291] on input "Site Improvement" at bounding box center [206, 288] width 6 height 6
checkbox input "true"
checkbox input "false"
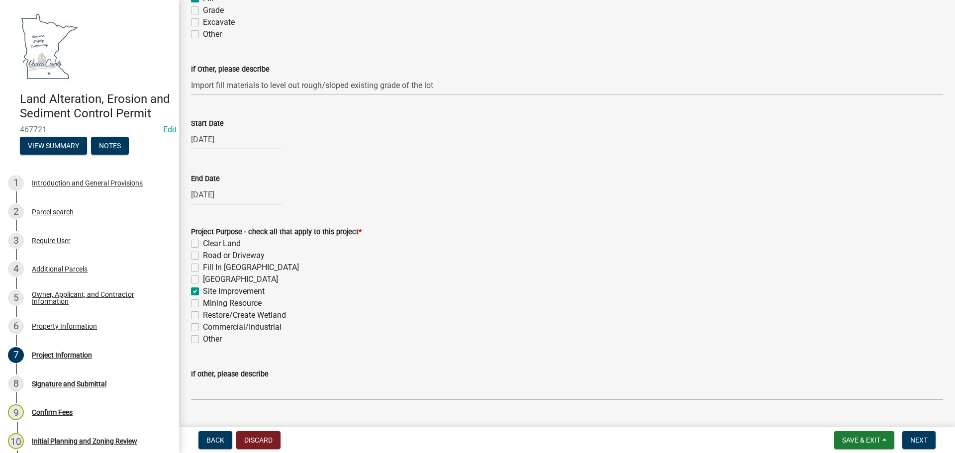
checkbox input "false"
checkbox input "true"
checkbox input "false"
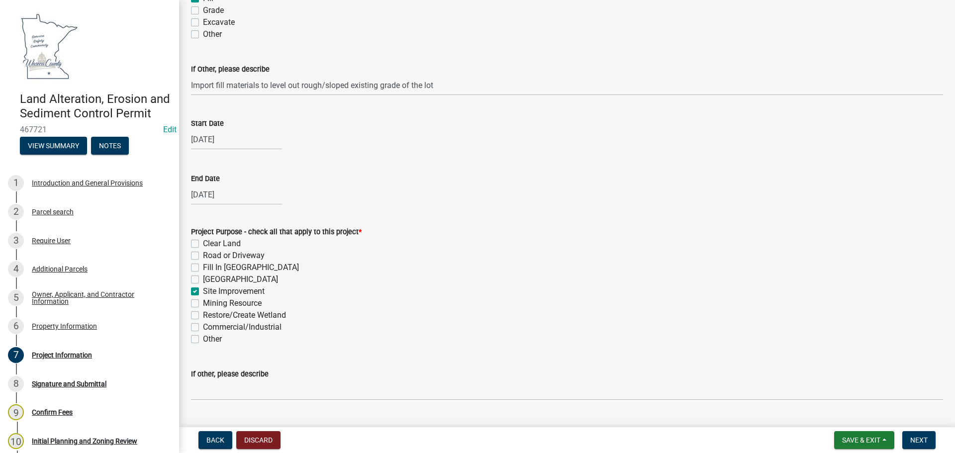
checkbox input "false"
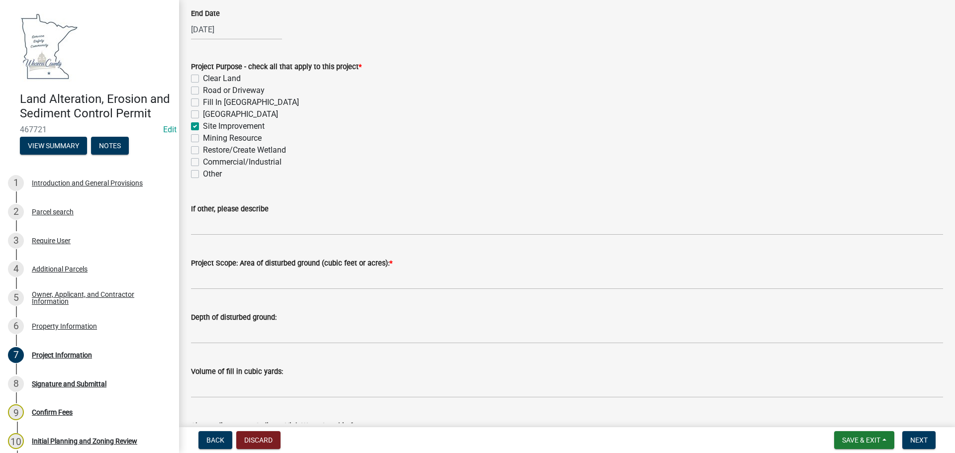
scroll to position [348, 0]
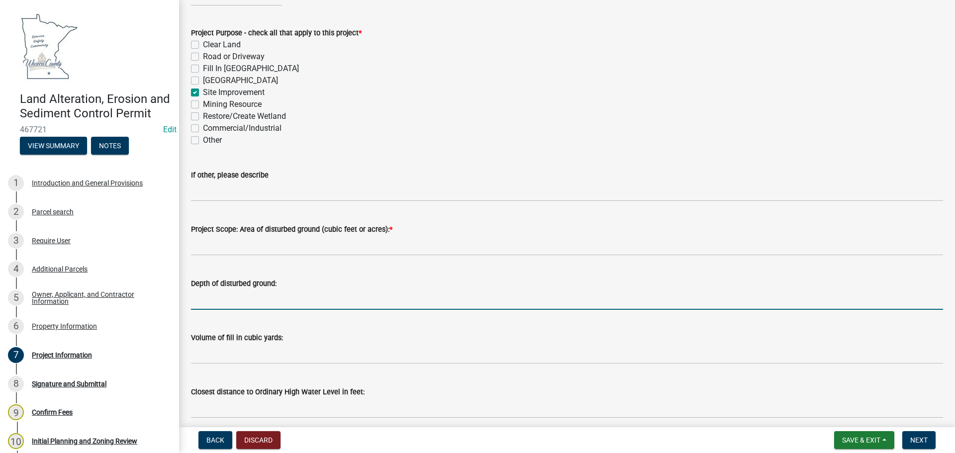
click at [271, 304] on input "Depth of disturbed ground:" at bounding box center [567, 299] width 752 height 20
type input "23,000 sq ft"
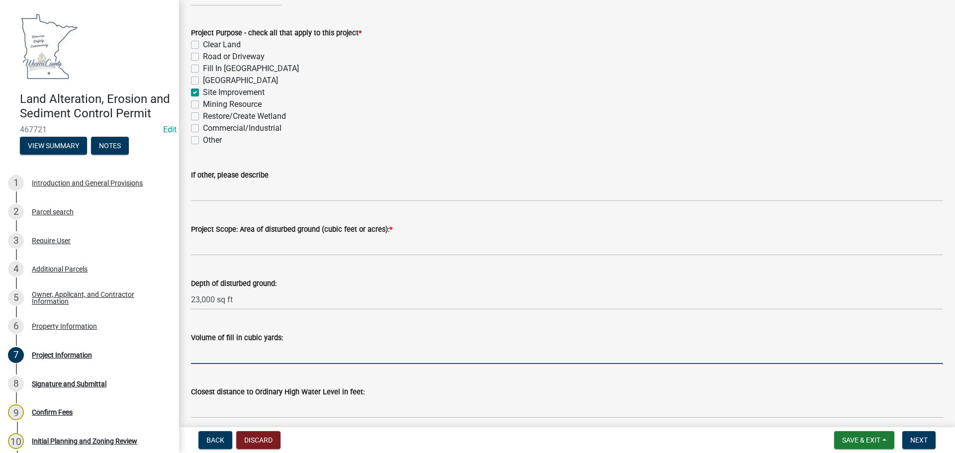
click at [259, 351] on input "Volume of fill in cubic yards:" at bounding box center [567, 354] width 752 height 20
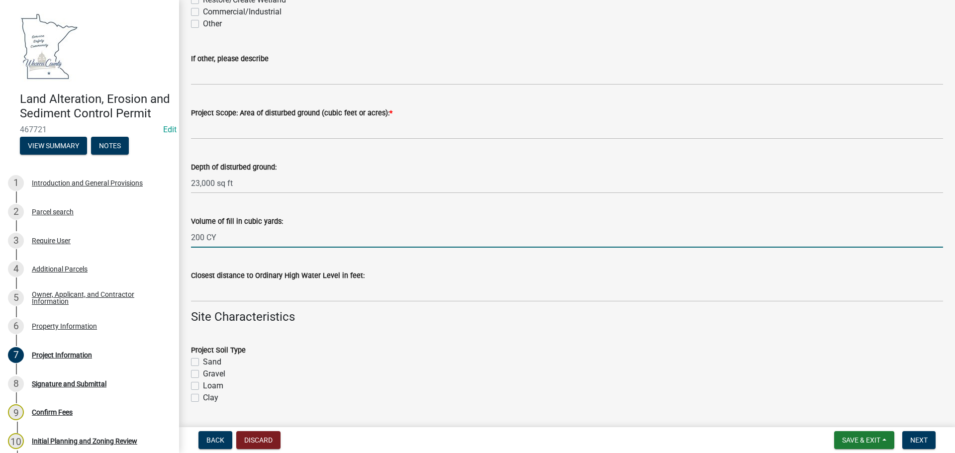
scroll to position [497, 0]
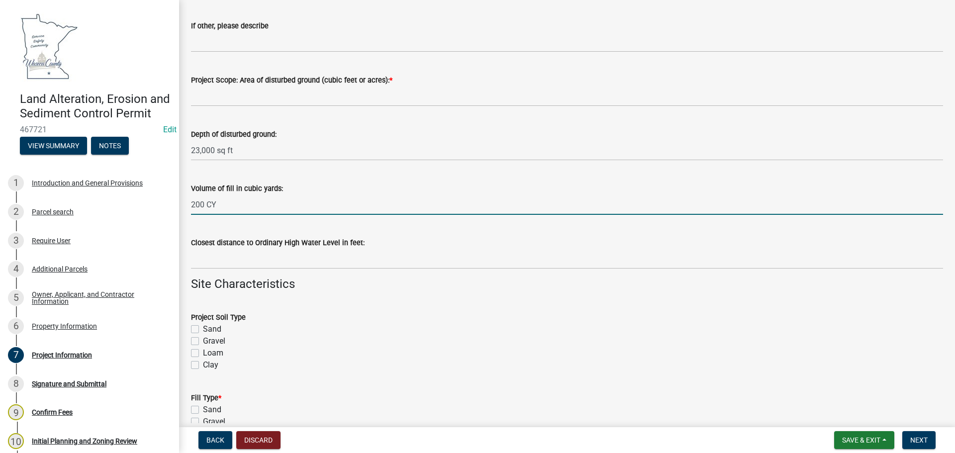
type input "200 CY"
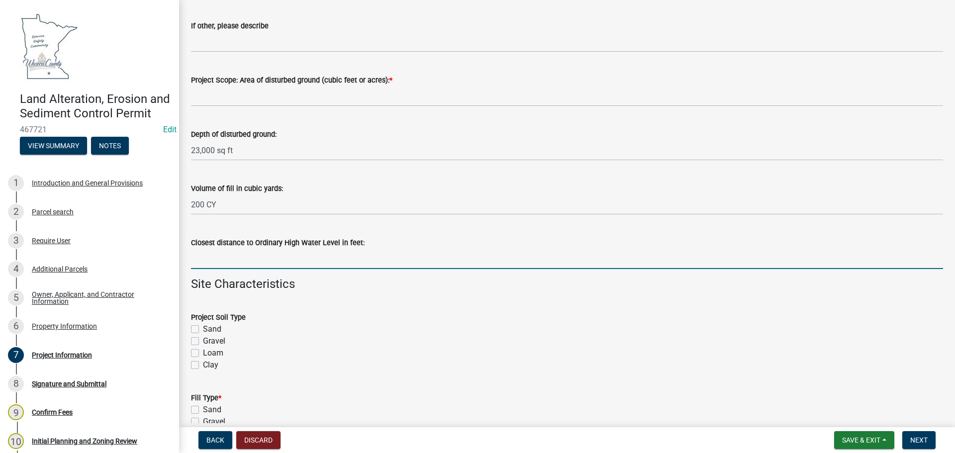
click at [242, 261] on input "Closest distance to Ordinary High Water Level in feet:" at bounding box center [567, 259] width 752 height 20
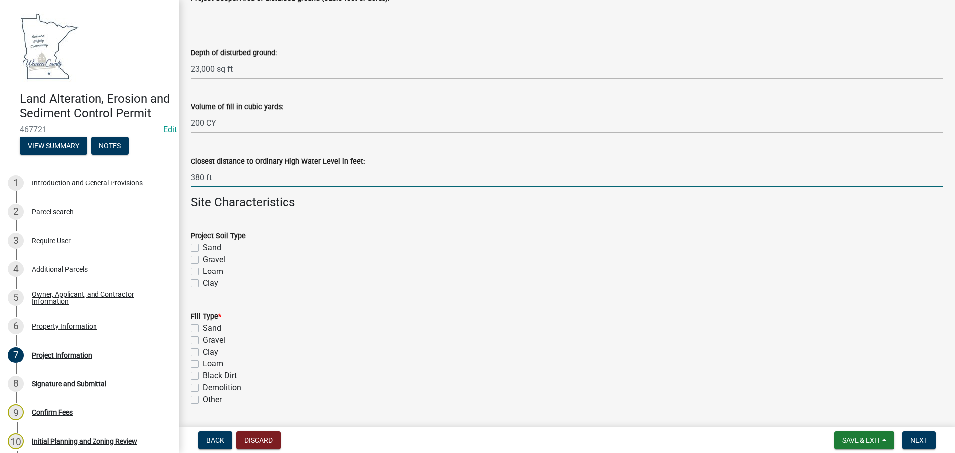
scroll to position [597, 0]
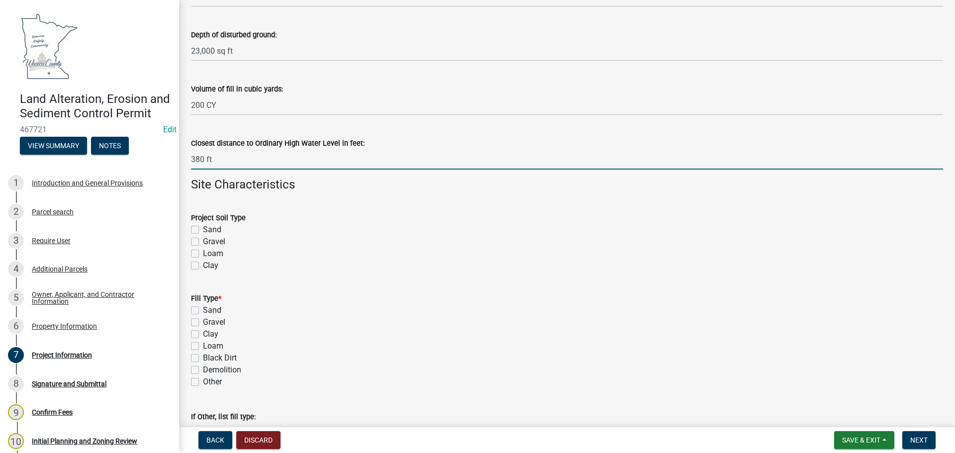
type input "380 ft"
click at [203, 253] on label "Loam" at bounding box center [213, 254] width 20 height 12
click at [203, 253] on input "Loam" at bounding box center [206, 251] width 6 height 6
checkbox input "true"
checkbox input "false"
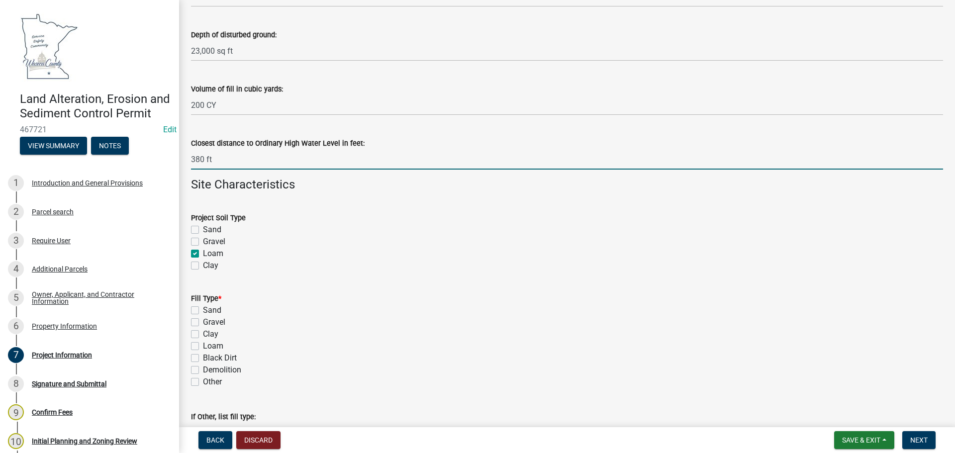
checkbox input "false"
checkbox input "true"
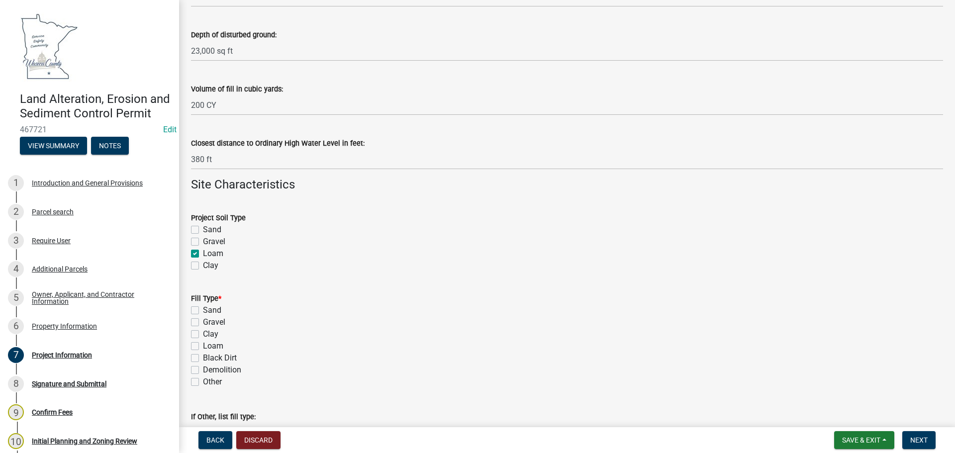
click at [203, 265] on label "Clay" at bounding box center [210, 266] width 15 height 12
click at [203, 265] on input "Clay" at bounding box center [206, 263] width 6 height 6
checkbox input "true"
checkbox input "false"
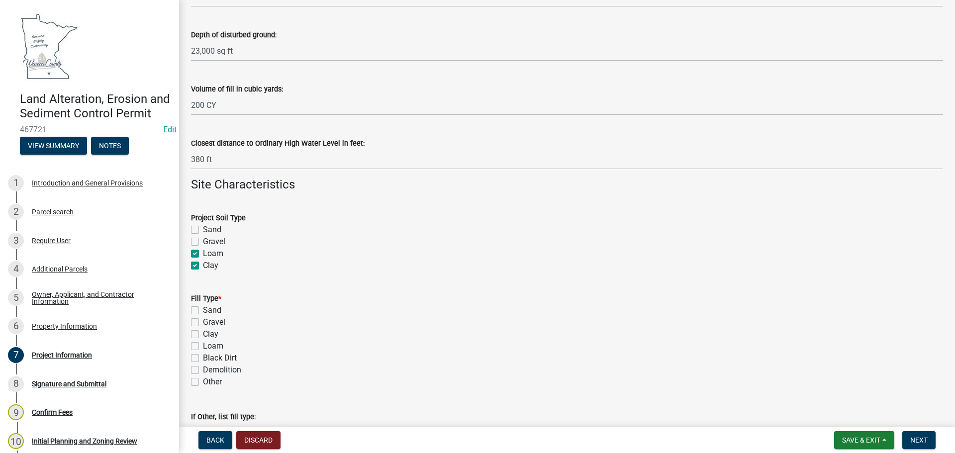
checkbox input "true"
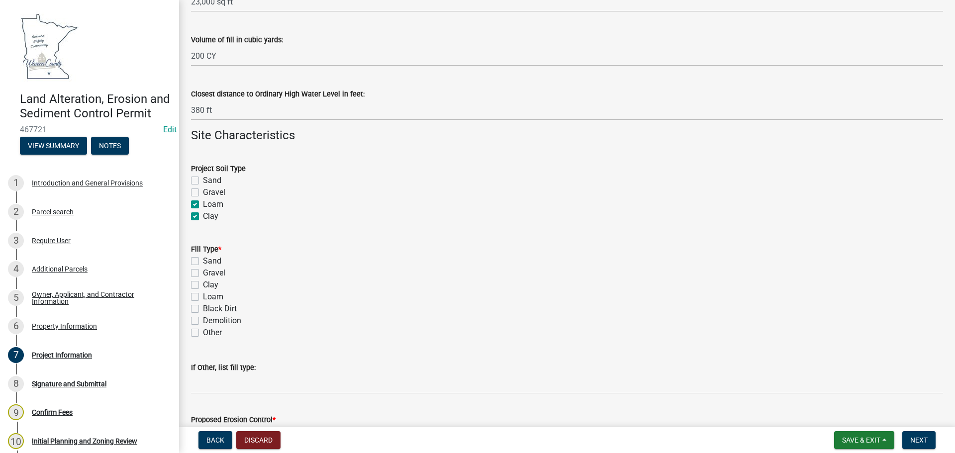
scroll to position [646, 0]
click at [203, 284] on label "Clay" at bounding box center [210, 284] width 15 height 12
click at [203, 284] on input "Clay" at bounding box center [206, 281] width 6 height 6
checkbox input "true"
checkbox input "false"
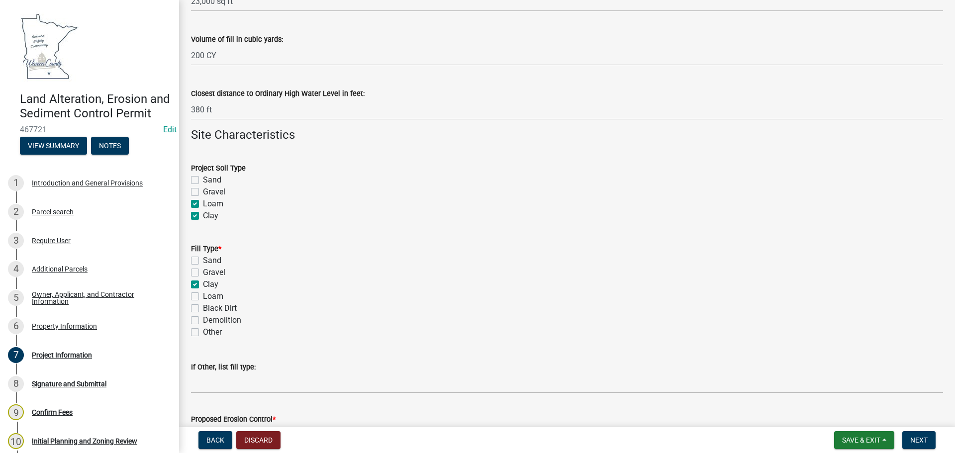
checkbox input "false"
checkbox input "true"
checkbox input "false"
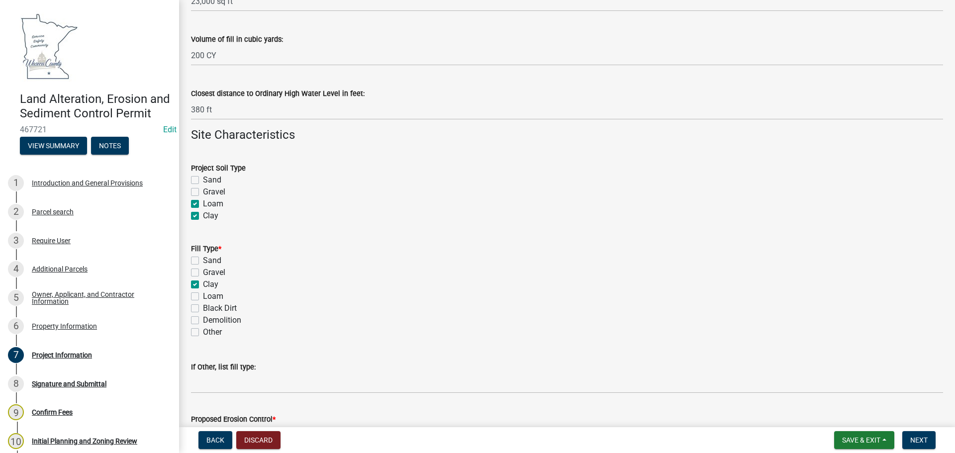
checkbox input "false"
click at [203, 295] on label "Loam" at bounding box center [213, 296] width 20 height 12
click at [203, 295] on input "Loam" at bounding box center [206, 293] width 6 height 6
checkbox input "true"
checkbox input "false"
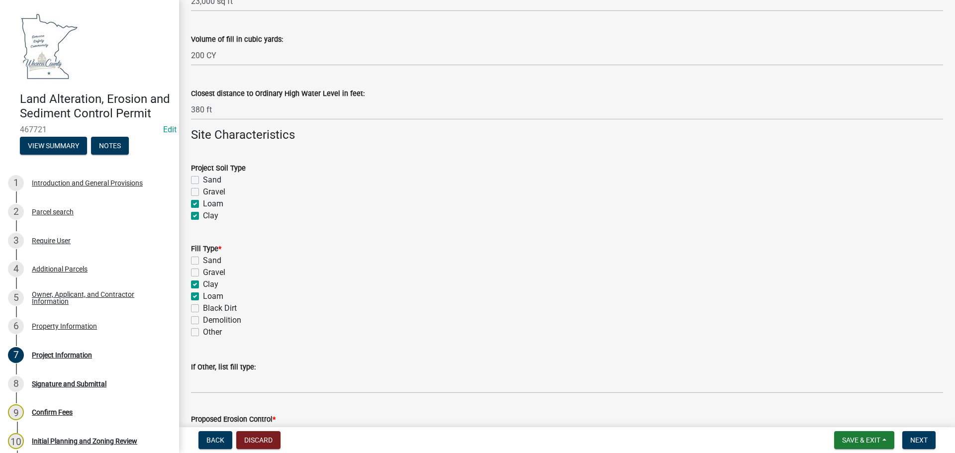
checkbox input "false"
checkbox input "true"
checkbox input "false"
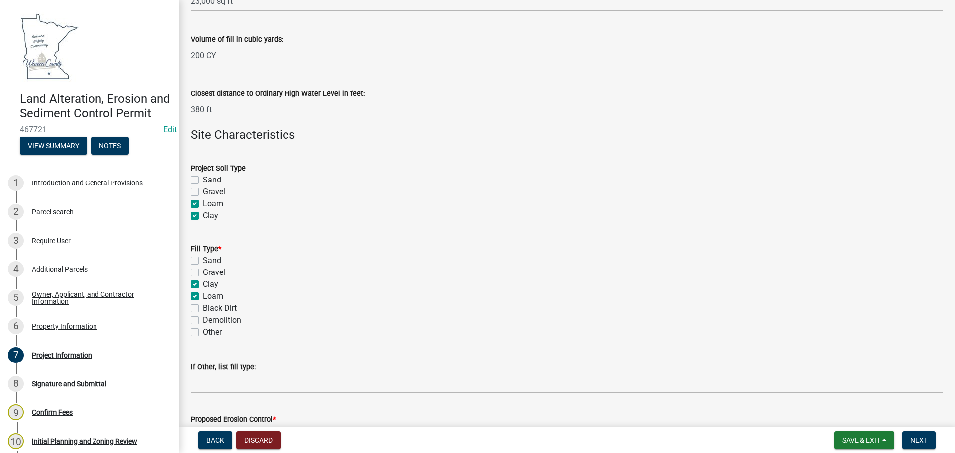
checkbox input "false"
click at [203, 308] on label "Black Dirt" at bounding box center [220, 308] width 34 height 12
click at [203, 308] on input "Black Dirt" at bounding box center [206, 305] width 6 height 6
checkbox input "true"
checkbox input "false"
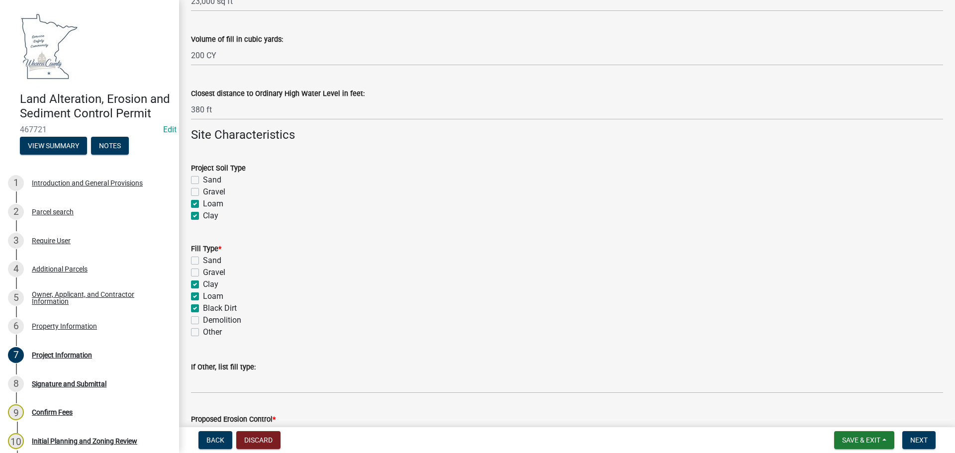
checkbox input "false"
checkbox input "true"
checkbox input "false"
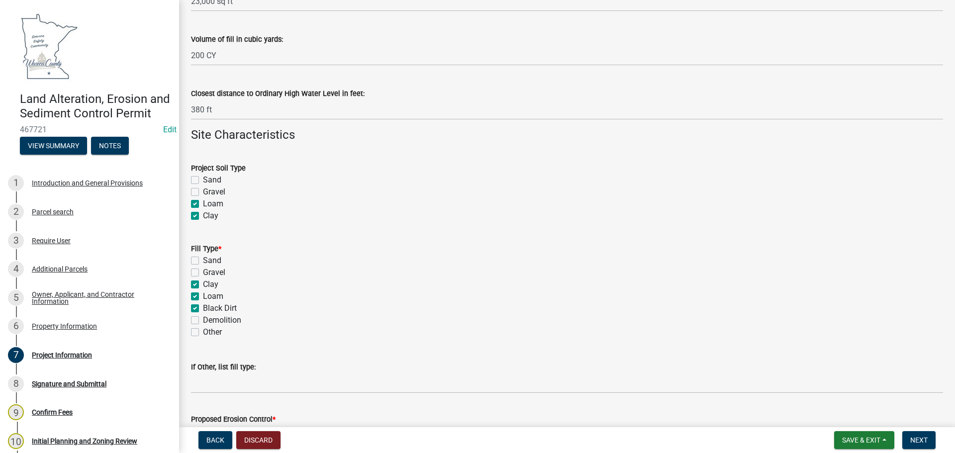
checkbox input "false"
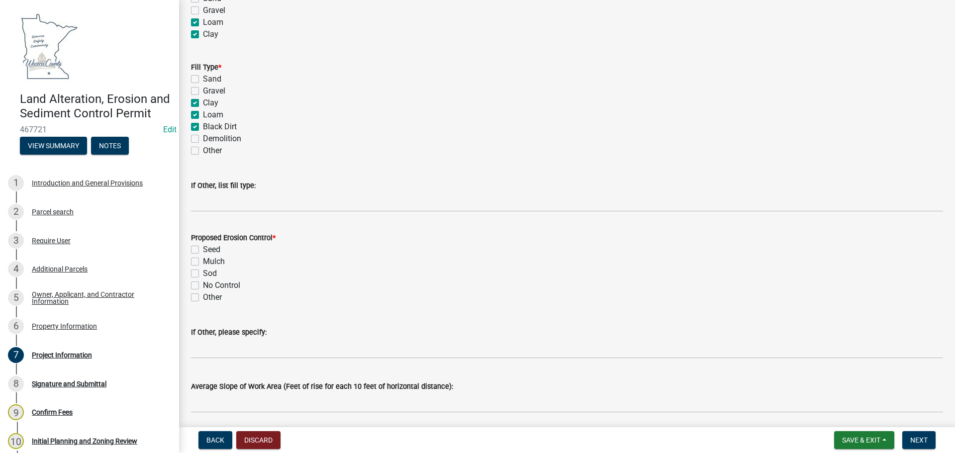
scroll to position [845, 0]
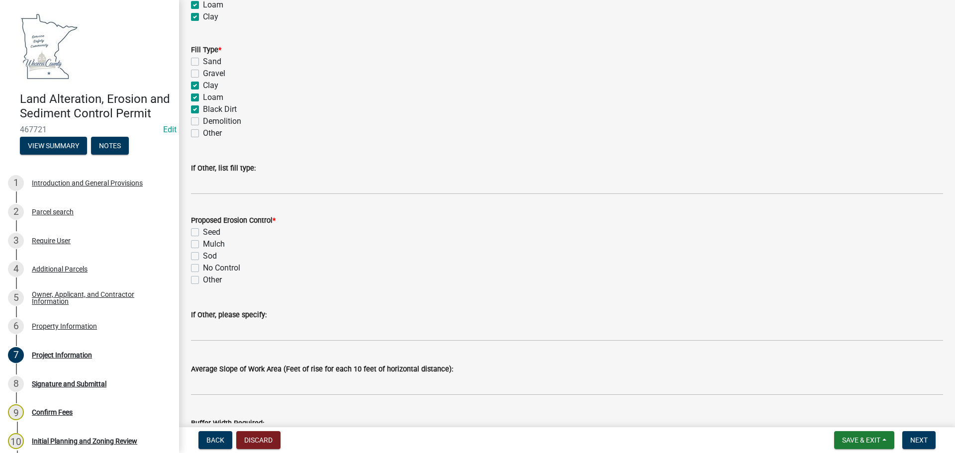
click at [203, 230] on label "Seed" at bounding box center [211, 232] width 17 height 12
click at [203, 230] on input "Seed" at bounding box center [206, 229] width 6 height 6
checkbox input "true"
checkbox input "false"
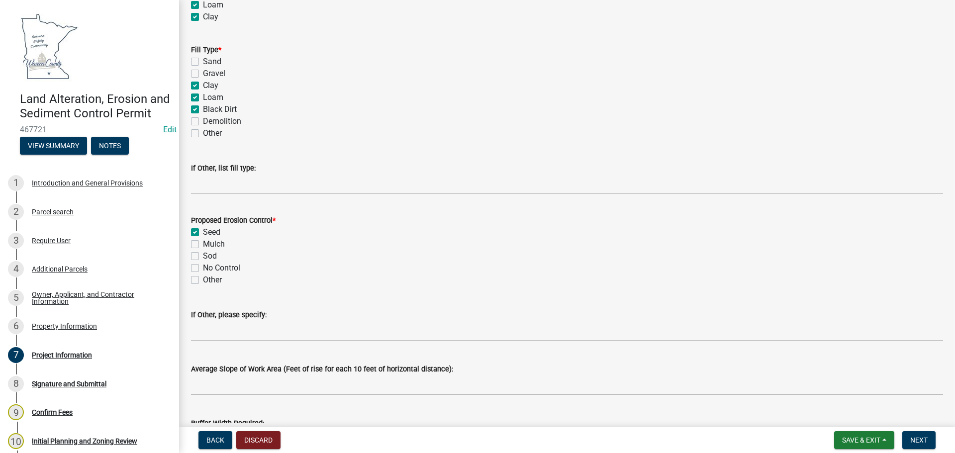
checkbox input "false"
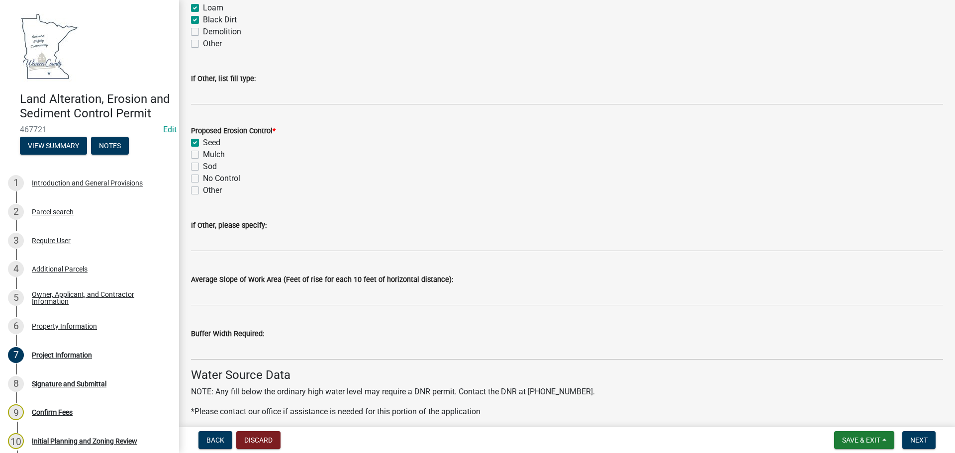
scroll to position [945, 0]
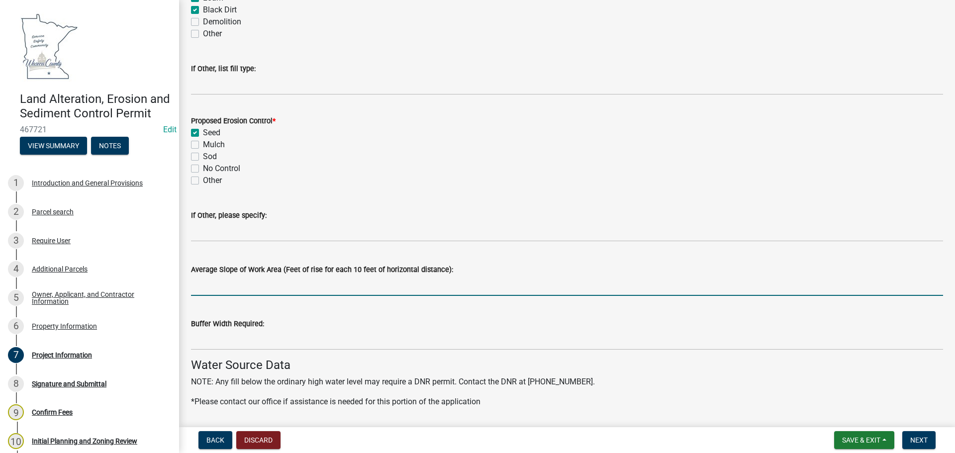
click at [212, 285] on input "Average Slope of Work Area (Feet of rise for each 10 feet of horizontal distanc…" at bounding box center [567, 285] width 752 height 20
type input "2.5%"
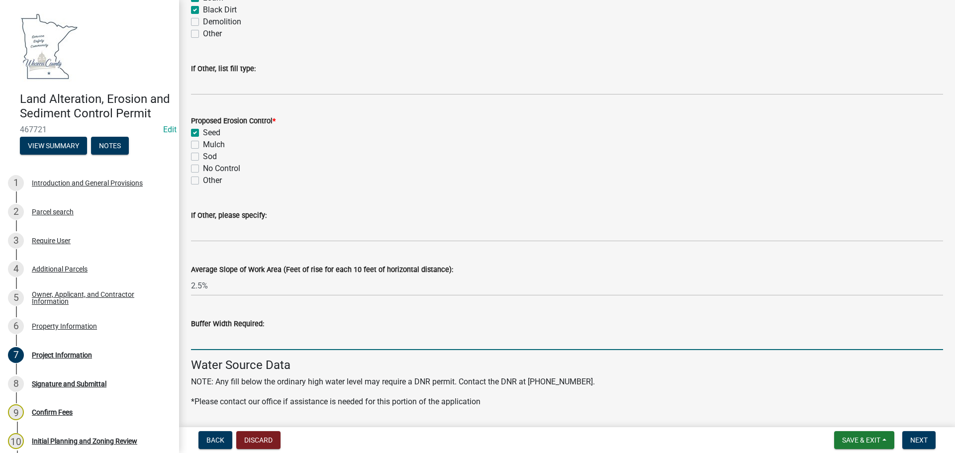
click at [233, 334] on input "Buffer Width Required:" at bounding box center [567, 340] width 752 height 20
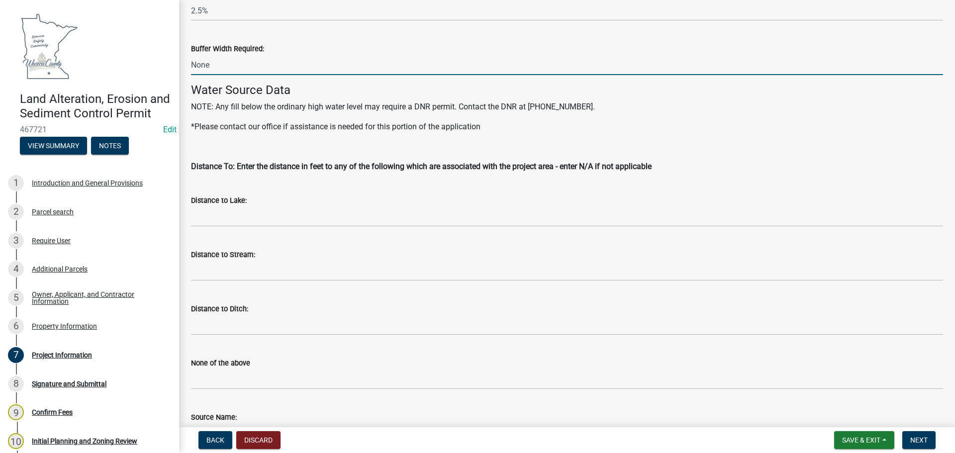
scroll to position [1243, 0]
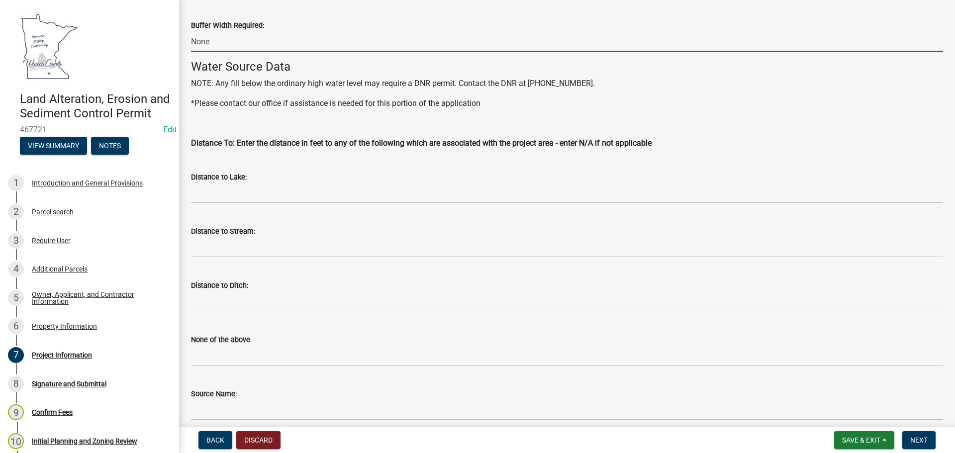
type input "None"
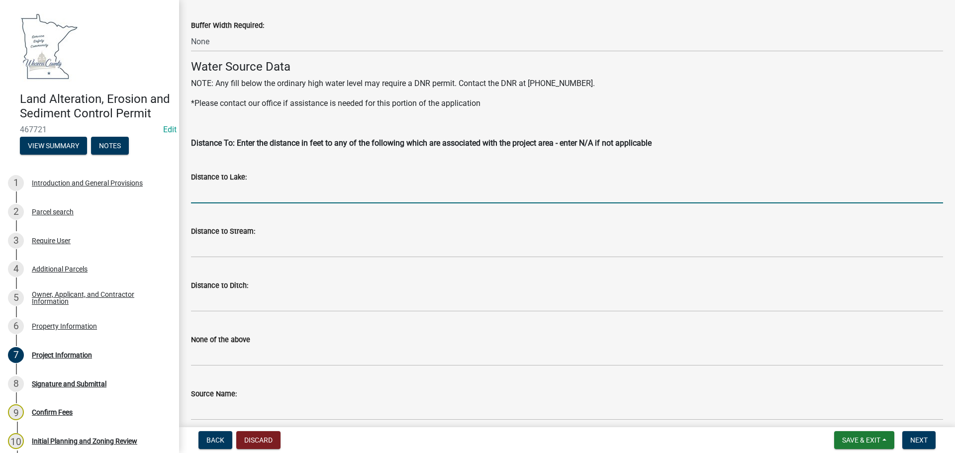
click at [259, 191] on input "Distance to Lake:" at bounding box center [567, 193] width 752 height 20
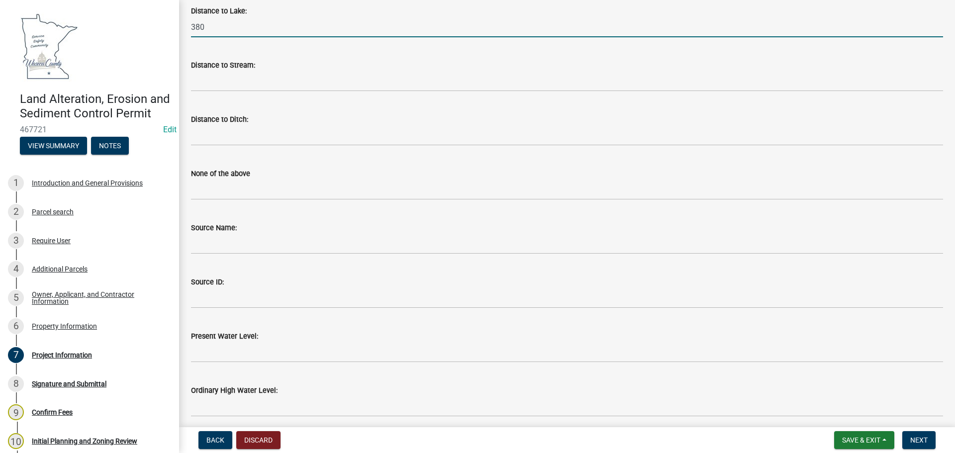
scroll to position [1442, 0]
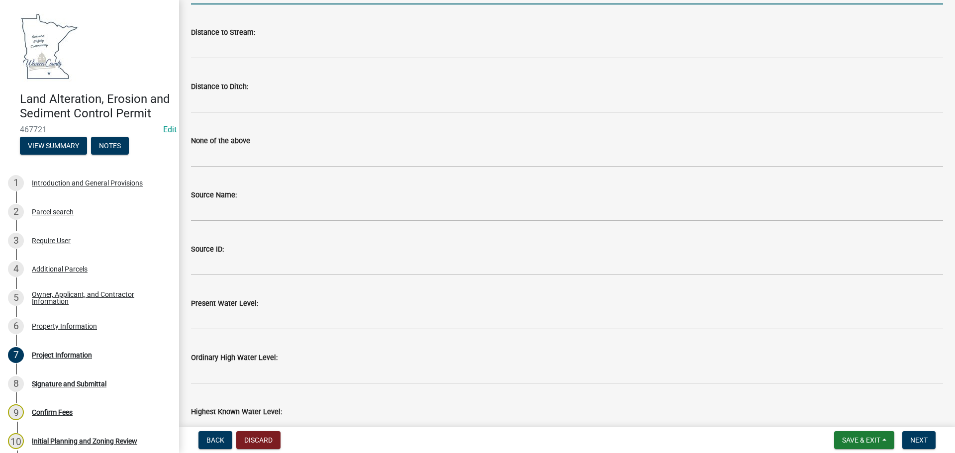
type input "380"
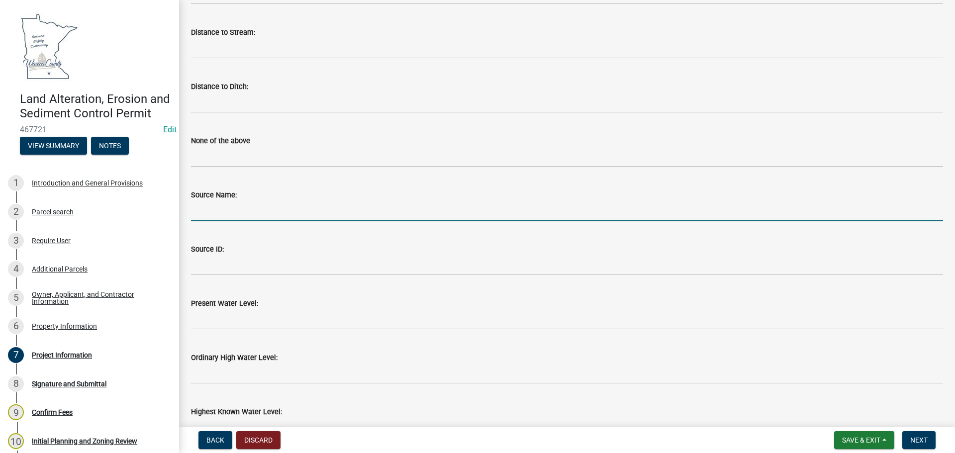
click at [258, 213] on input "Source Name:" at bounding box center [567, 211] width 752 height 20
type input "Clear Lake"
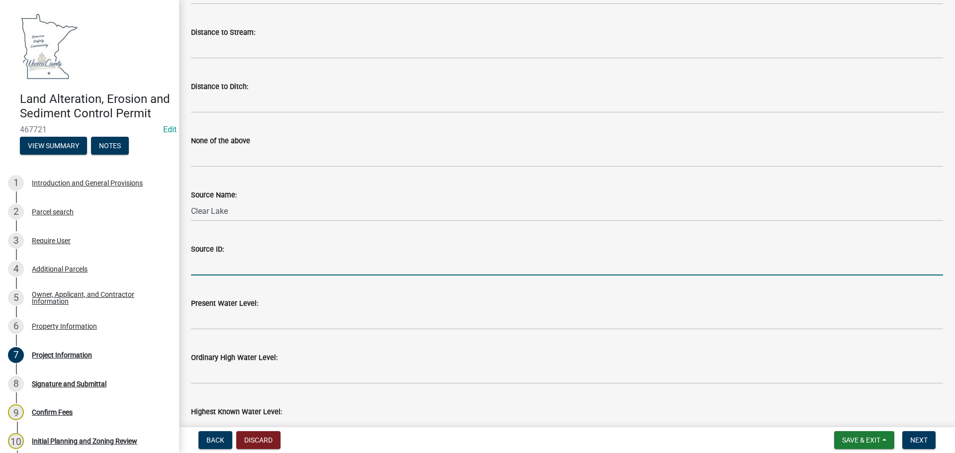
click at [226, 263] on input "Source ID:" at bounding box center [567, 265] width 752 height 20
type input "81001401"
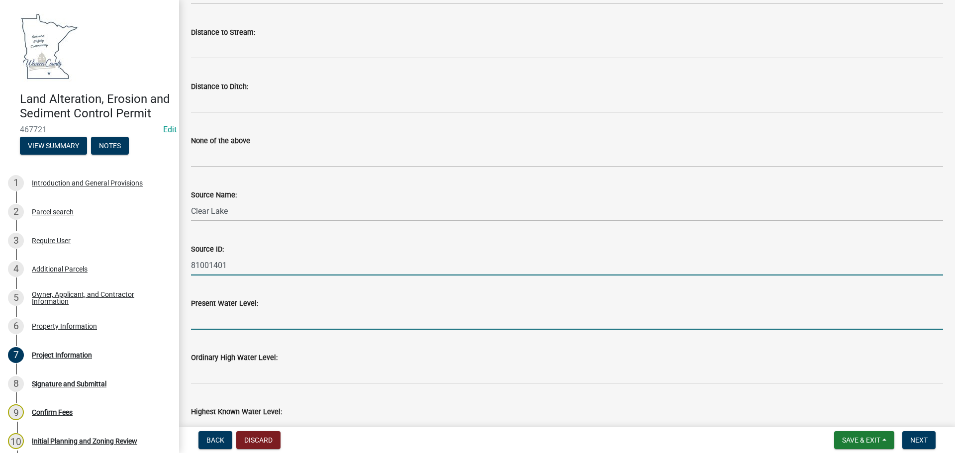
click at [248, 322] on input "Present Water Level:" at bounding box center [567, 319] width 752 height 20
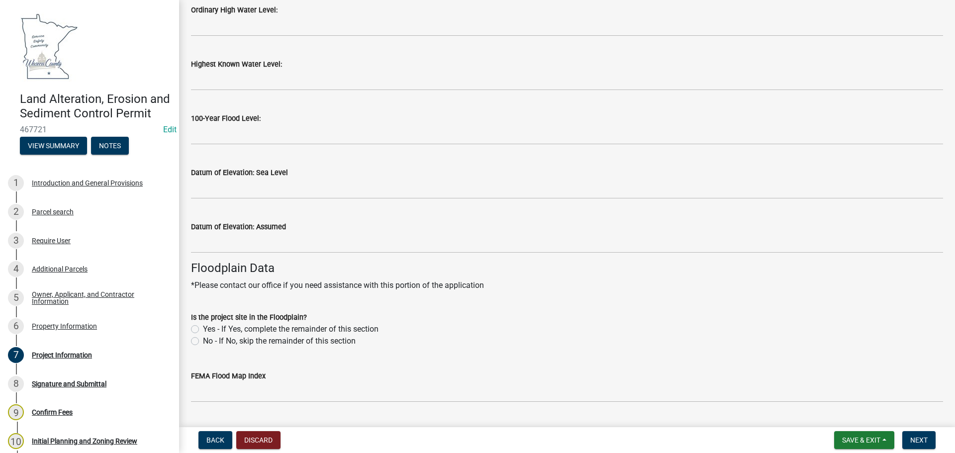
scroll to position [1790, 0]
type input "unkn own"
click at [203, 339] on label "No - If No, skip the remainder of this section" at bounding box center [279, 341] width 153 height 12
click at [203, 339] on input "No - If No, skip the remainder of this section" at bounding box center [206, 338] width 6 height 6
radio input "true"
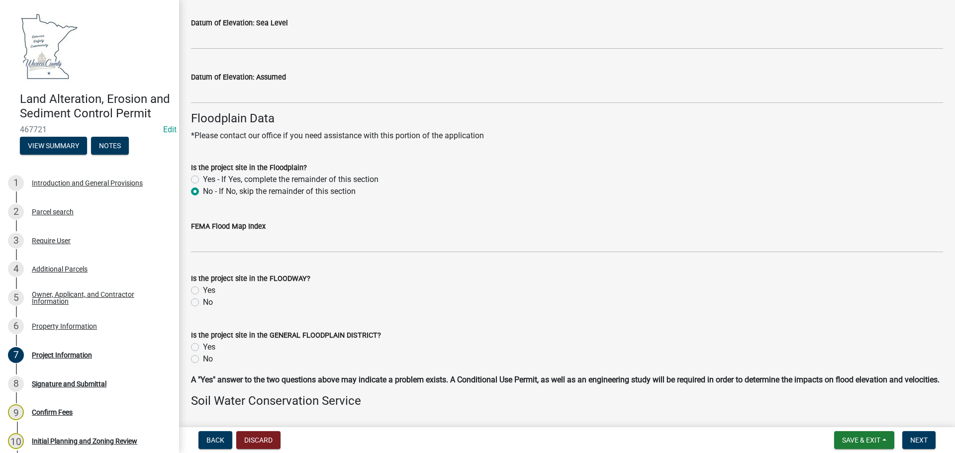
scroll to position [1989, 0]
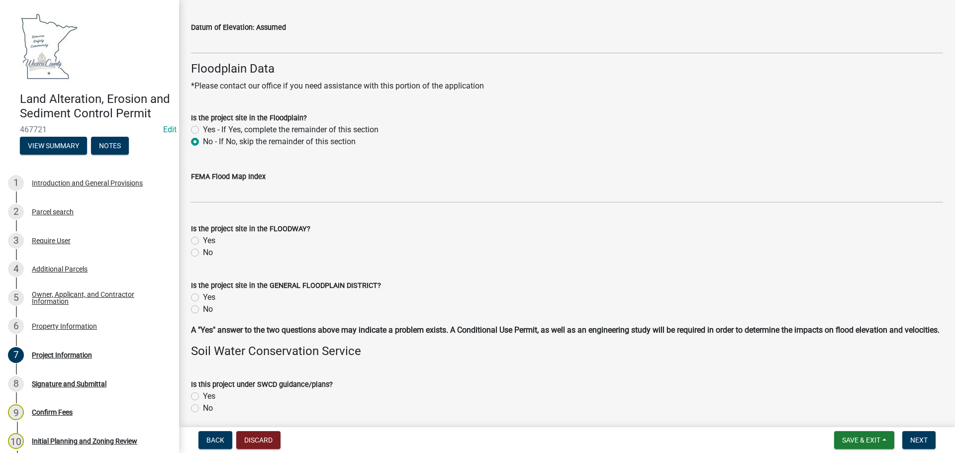
click at [203, 252] on label "No" at bounding box center [208, 253] width 10 height 12
click at [203, 252] on input "No" at bounding box center [206, 250] width 6 height 6
radio input "true"
click at [203, 307] on label "No" at bounding box center [208, 309] width 10 height 12
click at [203, 307] on input "No" at bounding box center [206, 306] width 6 height 6
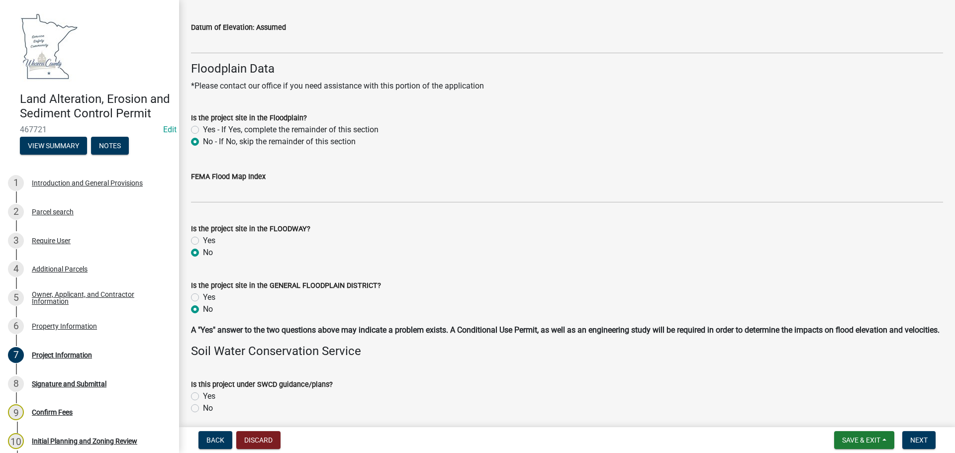
radio input "true"
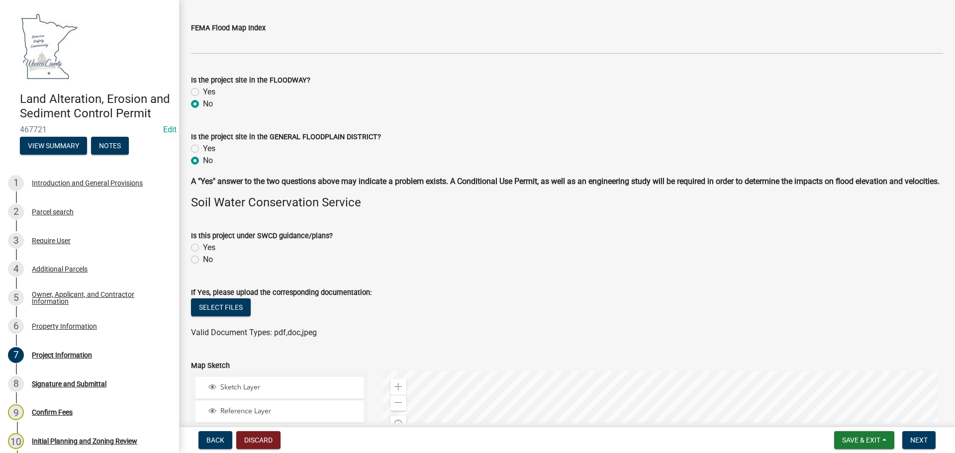
scroll to position [2138, 0]
click at [203, 265] on label "No" at bounding box center [208, 259] width 10 height 12
click at [203, 260] on input "No" at bounding box center [206, 256] width 6 height 6
radio input "true"
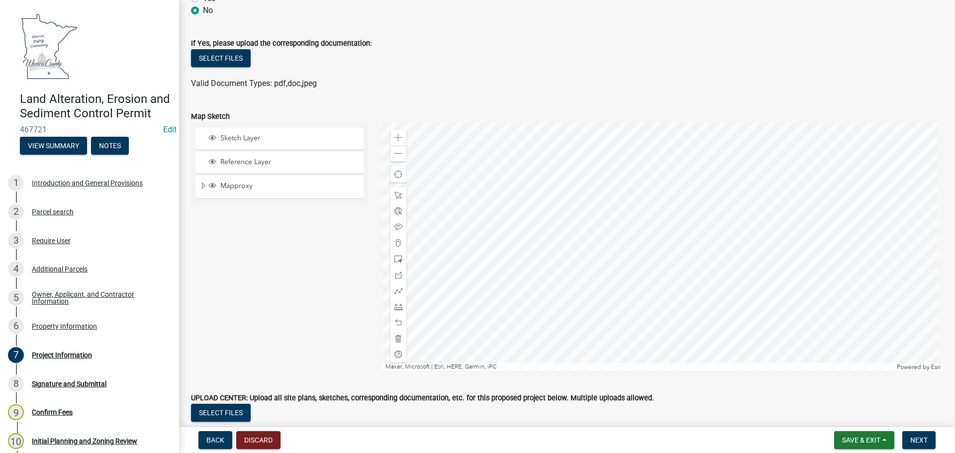
scroll to position [2436, 0]
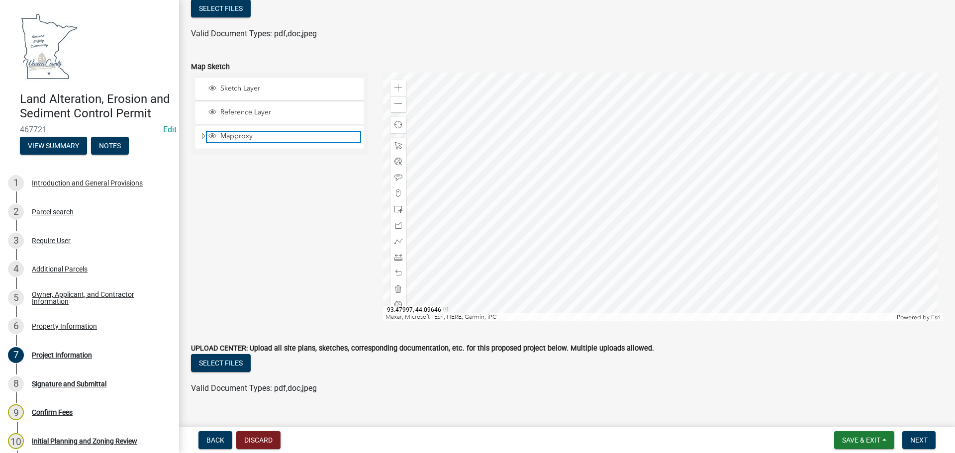
click at [292, 141] on span "Mapproxy" at bounding box center [289, 136] width 142 height 9
click at [660, 143] on div at bounding box center [663, 197] width 560 height 249
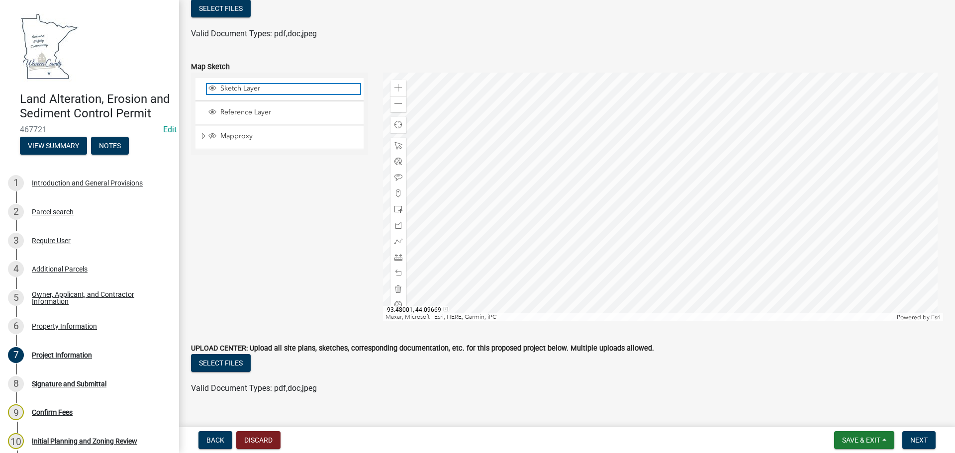
click at [290, 93] on span "Sketch Layer" at bounding box center [289, 88] width 142 height 9
click at [397, 197] on span at bounding box center [398, 193] width 8 height 8
click at [639, 188] on div at bounding box center [663, 197] width 560 height 249
click at [649, 191] on div at bounding box center [663, 197] width 560 height 249
click at [398, 197] on span at bounding box center [398, 193] width 8 height 8
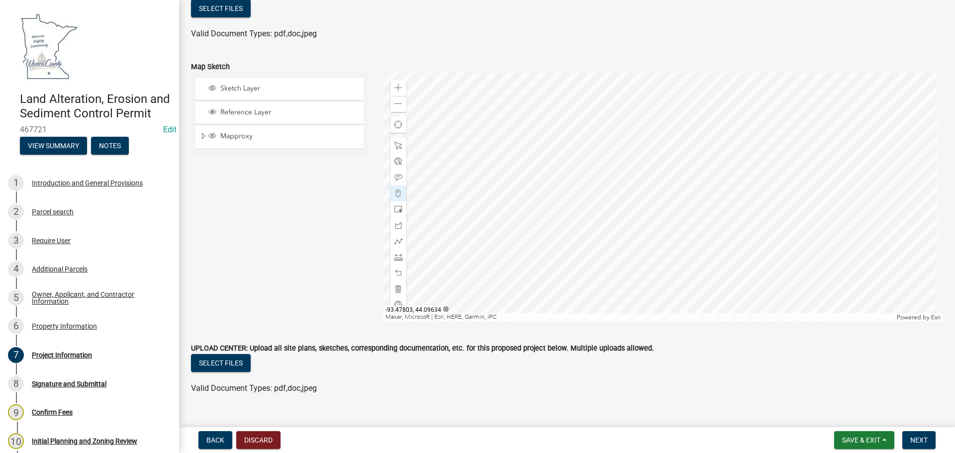
click at [648, 193] on div at bounding box center [663, 197] width 560 height 249
click at [687, 194] on div at bounding box center [663, 197] width 560 height 249
click at [697, 189] on div at bounding box center [663, 197] width 560 height 249
click at [648, 189] on div at bounding box center [663, 197] width 560 height 249
click at [698, 188] on div at bounding box center [663, 197] width 560 height 249
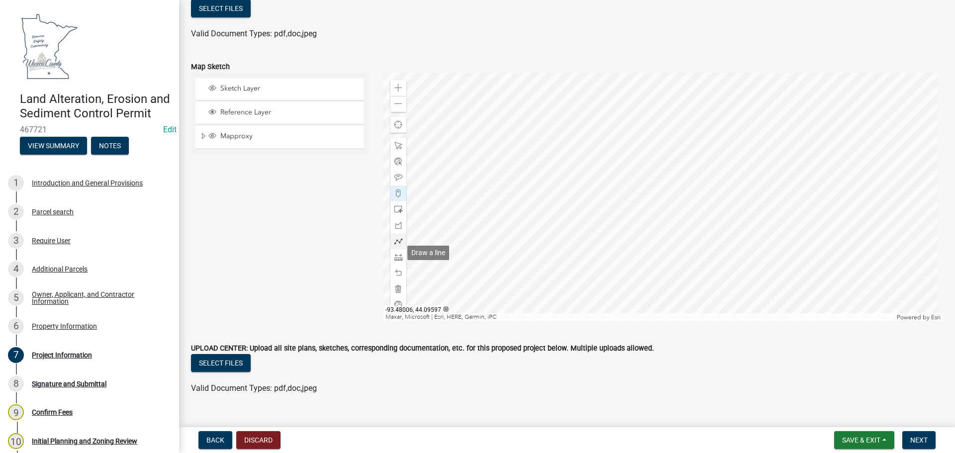
click at [395, 245] on span at bounding box center [398, 241] width 8 height 8
click at [649, 192] on div at bounding box center [663, 197] width 560 height 249
click at [649, 178] on div at bounding box center [663, 197] width 560 height 249
click at [698, 179] on div at bounding box center [663, 197] width 560 height 249
click at [699, 243] on div at bounding box center [663, 197] width 560 height 249
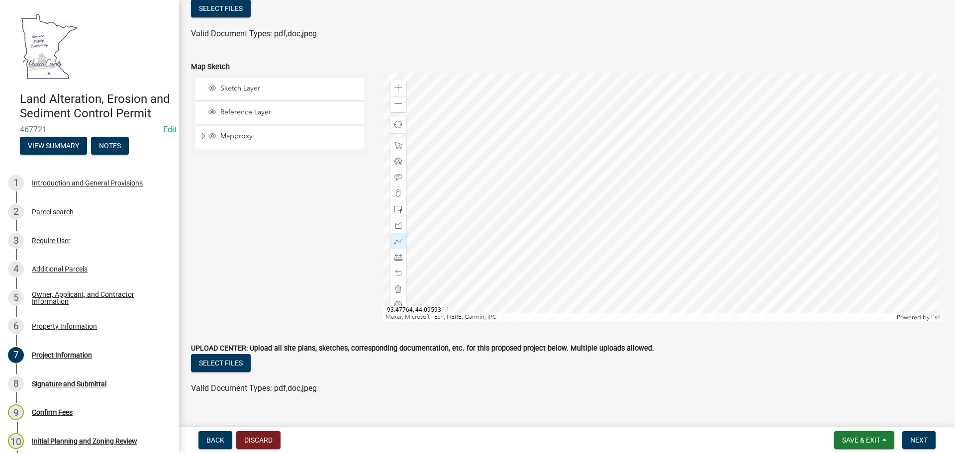
click at [698, 267] on div at bounding box center [663, 197] width 560 height 249
click at [652, 265] on div at bounding box center [663, 197] width 560 height 249
click at [650, 253] on div at bounding box center [663, 197] width 560 height 249
click at [649, 192] on div at bounding box center [663, 197] width 560 height 249
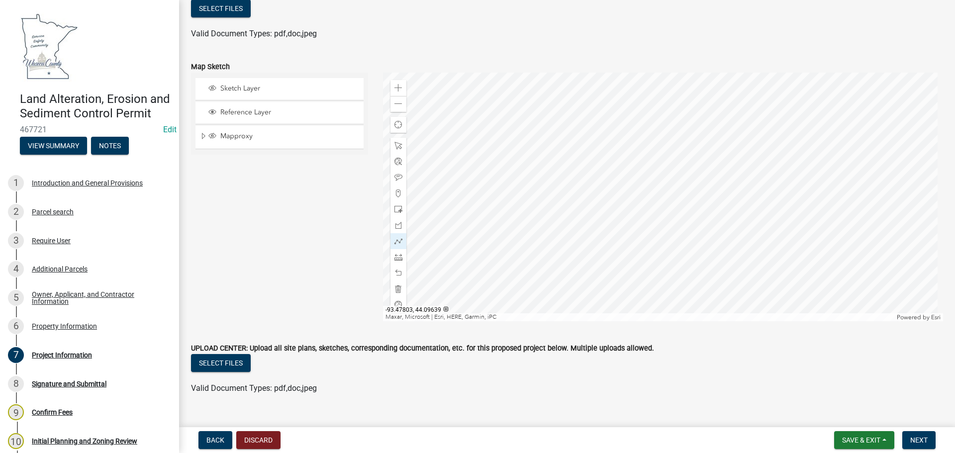
click at [648, 185] on div at bounding box center [663, 197] width 560 height 249
click at [698, 185] on div at bounding box center [663, 197] width 560 height 249
click at [699, 270] on div at bounding box center [663, 197] width 560 height 249
click at [651, 270] on div at bounding box center [663, 197] width 560 height 249
click at [649, 192] on div at bounding box center [663, 197] width 560 height 249
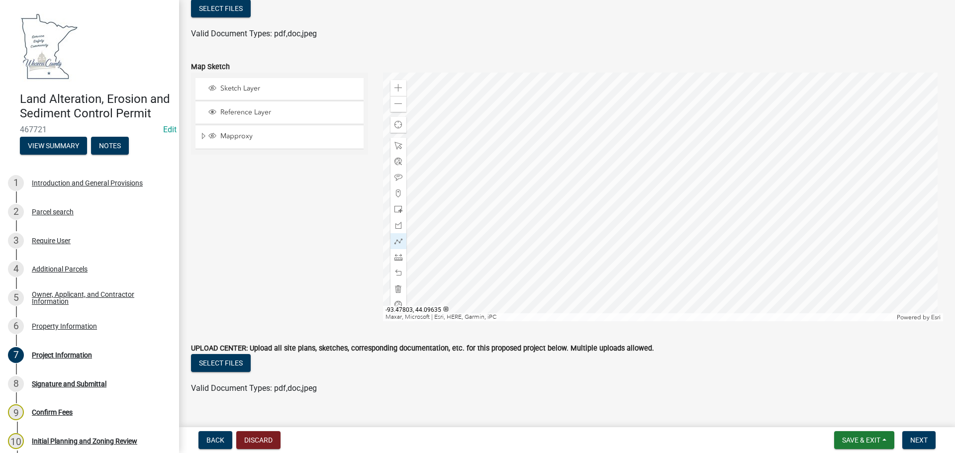
click at [649, 192] on div at bounding box center [663, 197] width 560 height 249
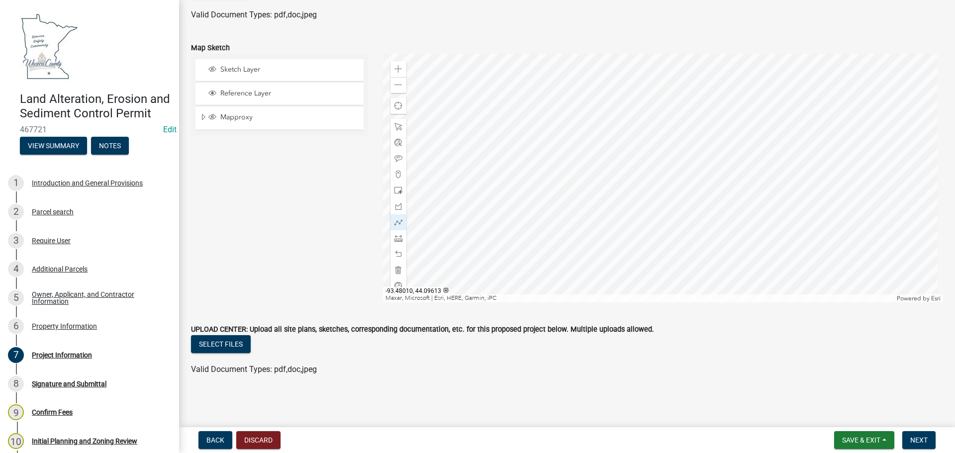
scroll to position [2467, 0]
click at [76, 387] on div "Signature and Submittal" at bounding box center [69, 383] width 75 height 7
click at [766, 437] on span "Next" at bounding box center [918, 440] width 17 height 8
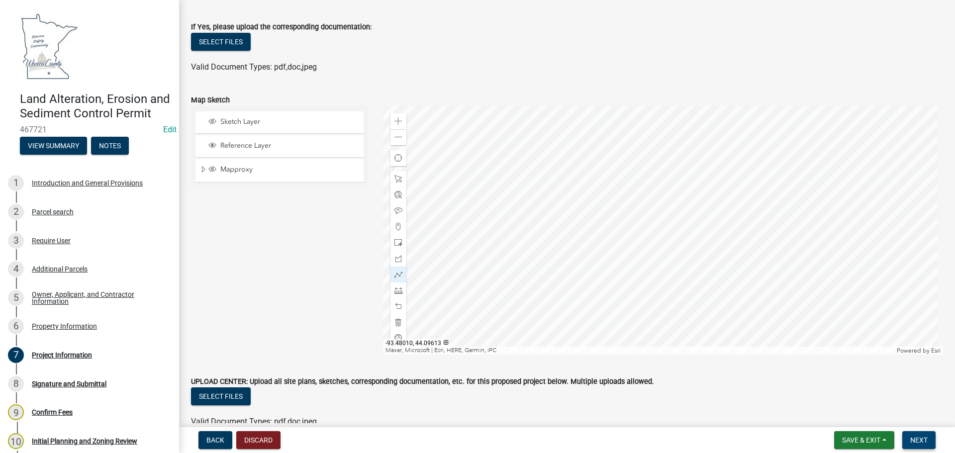
scroll to position [2479, 0]
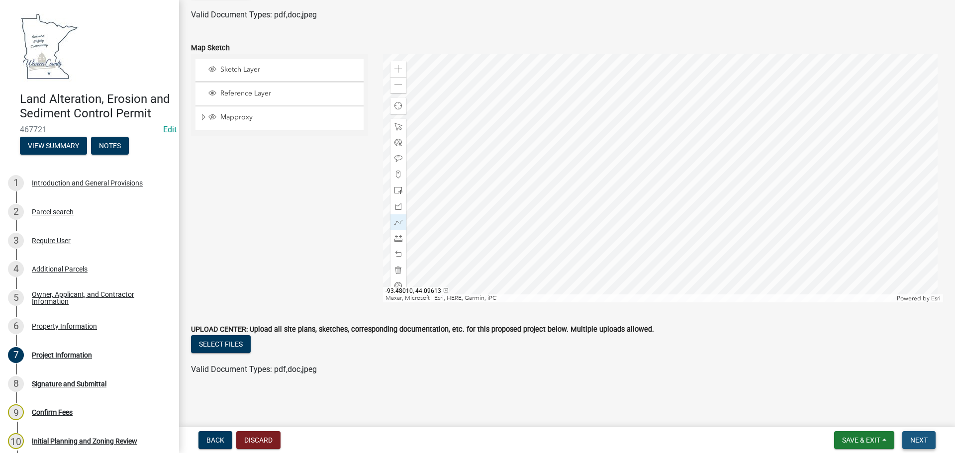
click at [766, 439] on span "Next" at bounding box center [918, 440] width 17 height 8
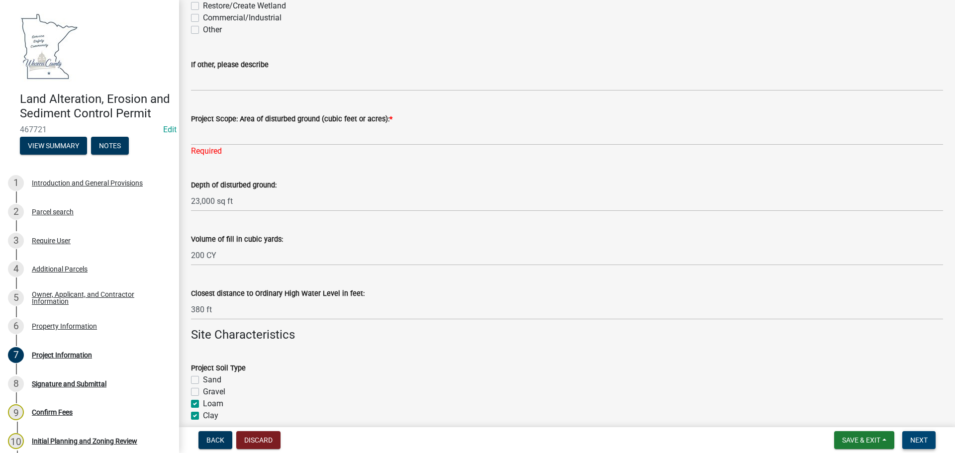
scroll to position [440, 0]
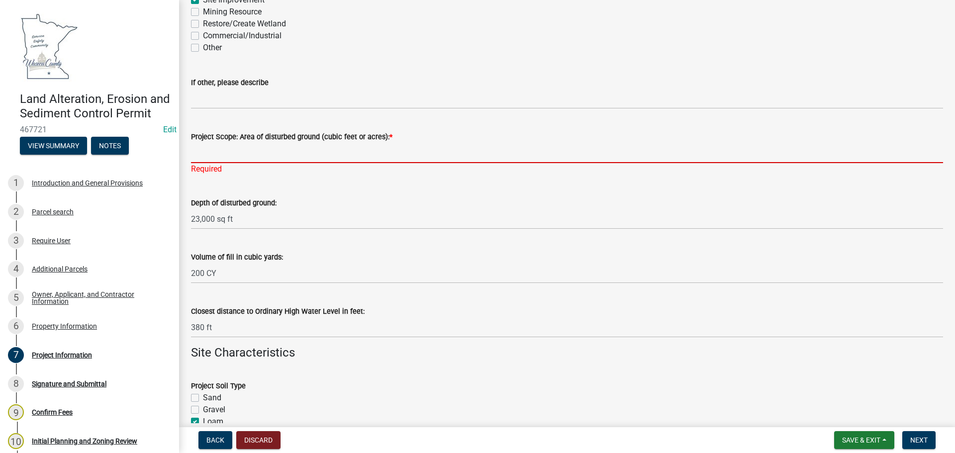
click at [233, 154] on input "Project Scope: Area of disturbed ground (cubic feet or acres): *" at bounding box center [567, 153] width 752 height 20
type input "23,000 sq ft"
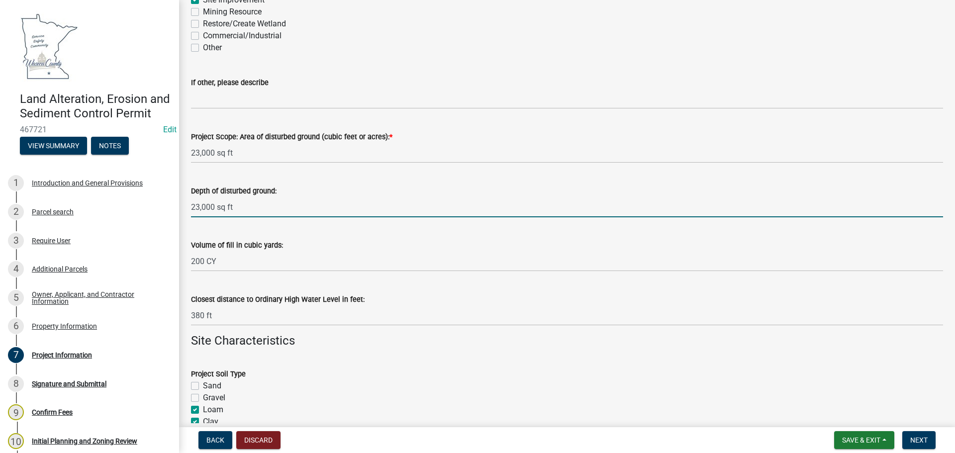
click at [235, 219] on wm-data-entity-input "Depth of disturbed ground: 23,000 sq ft" at bounding box center [567, 198] width 752 height 54
type input "23,000 sq ft"
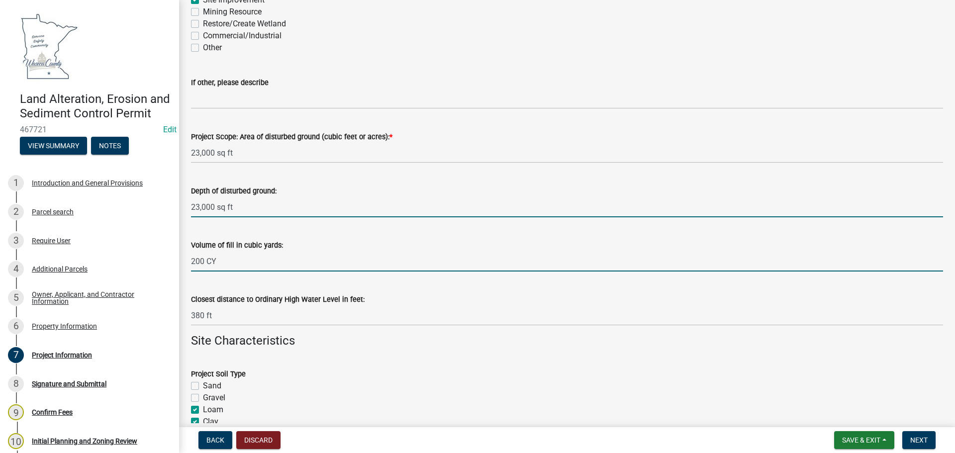
click at [216, 264] on input "200 CY" at bounding box center [567, 261] width 752 height 20
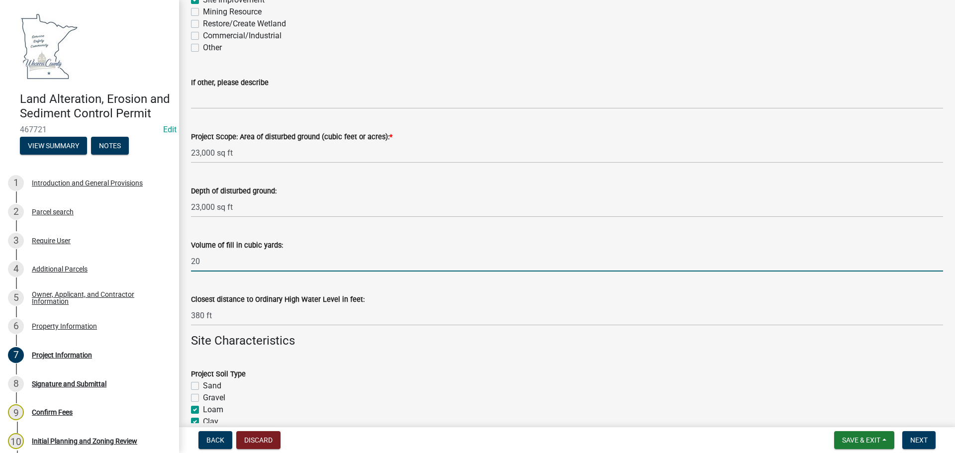
type input "2"
type input "1"
type input "250 CY"
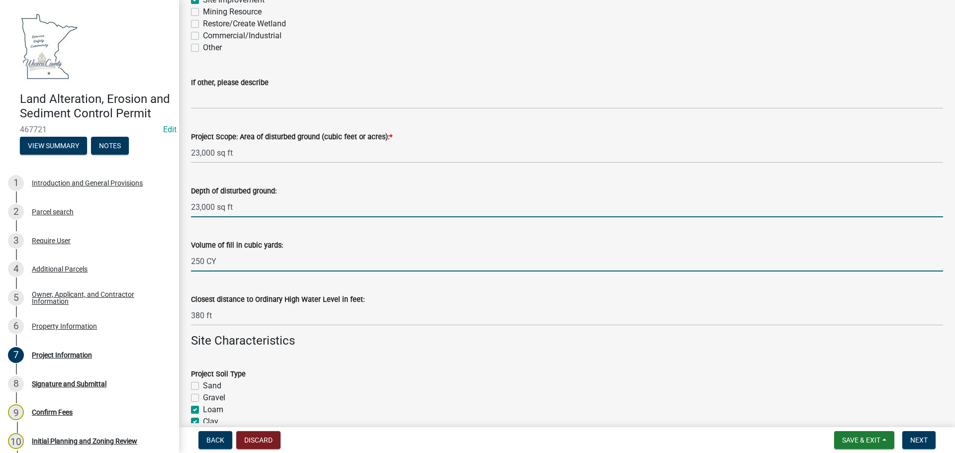
click at [236, 207] on input "23,000 sq ft" at bounding box center [567, 207] width 752 height 20
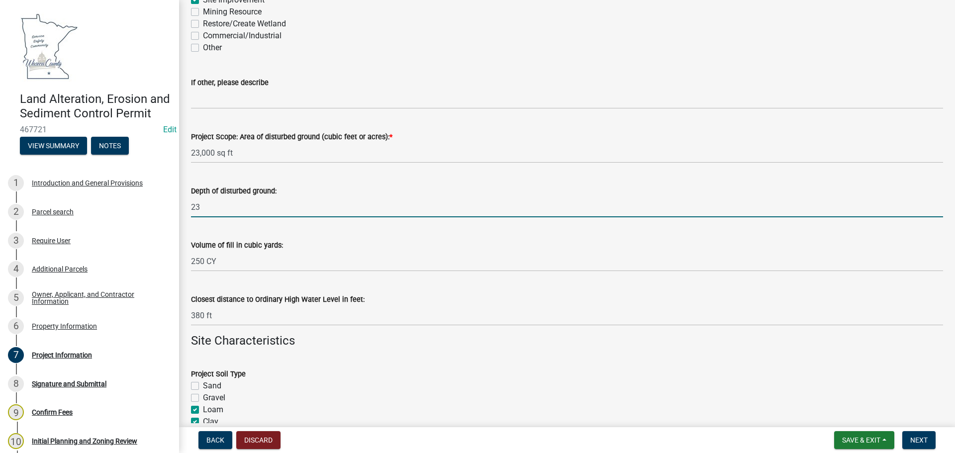
type input "2"
type input "."
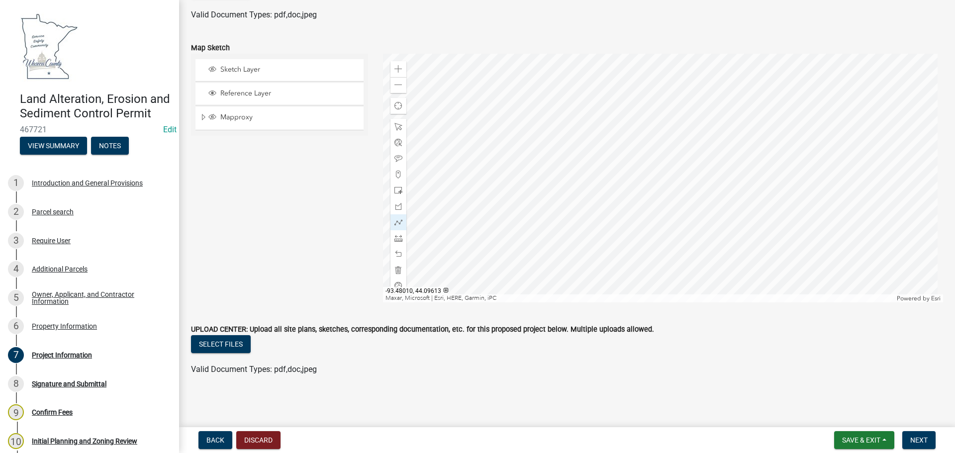
scroll to position [2467, 0]
type input "1ft"
click at [766, 437] on span "Next" at bounding box center [918, 440] width 17 height 8
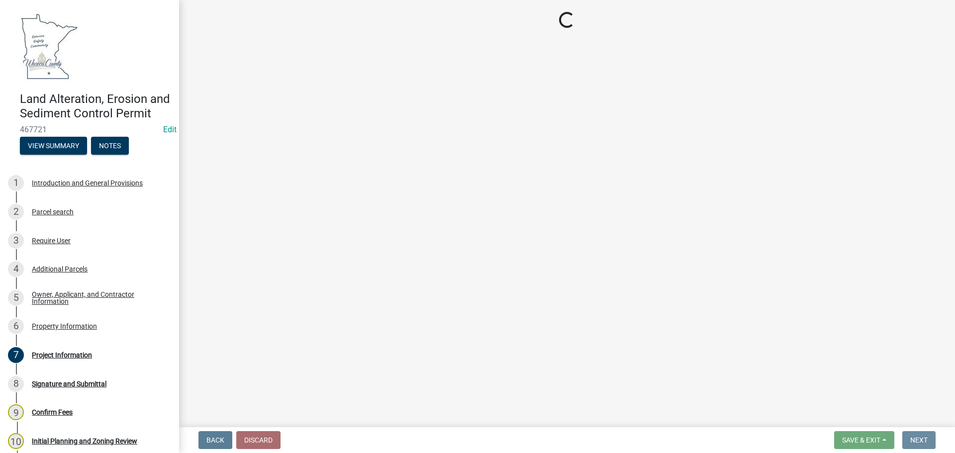
scroll to position [0, 0]
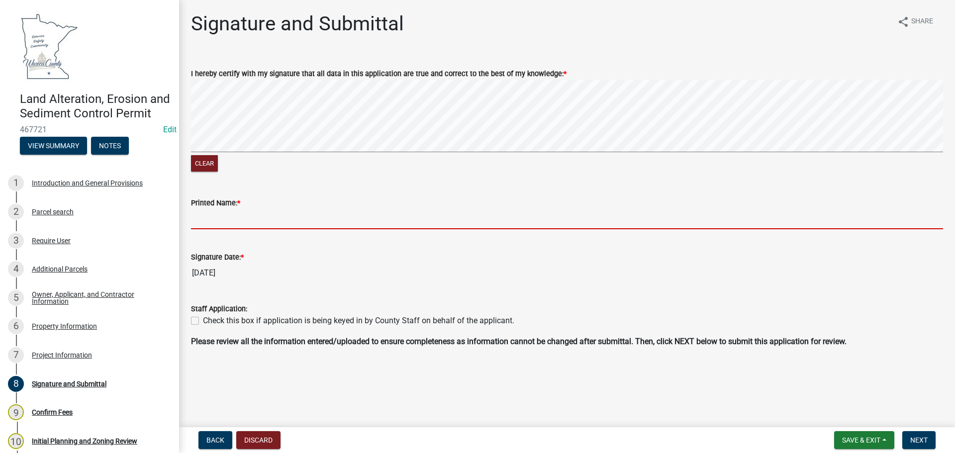
click at [223, 219] on input "Printed Name: *" at bounding box center [567, 219] width 752 height 20
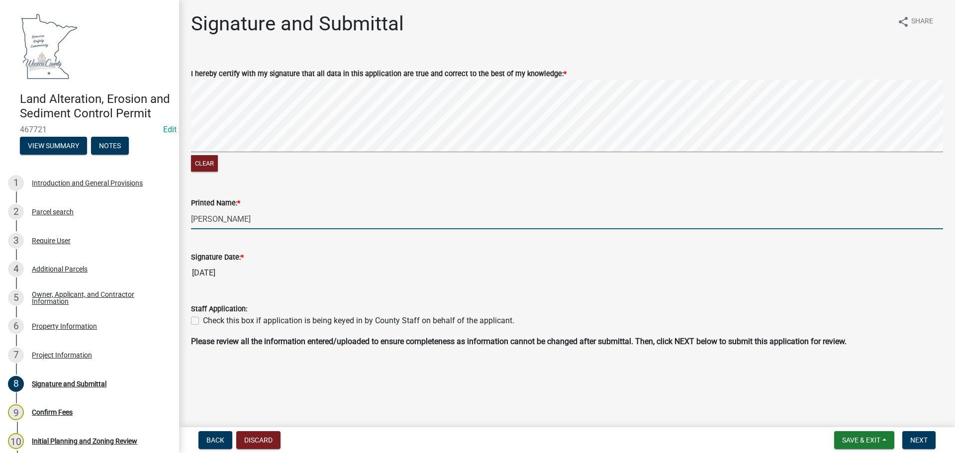
type input "[PERSON_NAME]"
click at [203, 319] on label "Check this box if application is being keyed in by County Staff on behalf of th…" at bounding box center [358, 321] width 311 height 12
click at [203, 319] on input "Check this box if application is being keyed in by County Staff on behalf of th…" at bounding box center [206, 318] width 6 height 6
checkbox input "true"
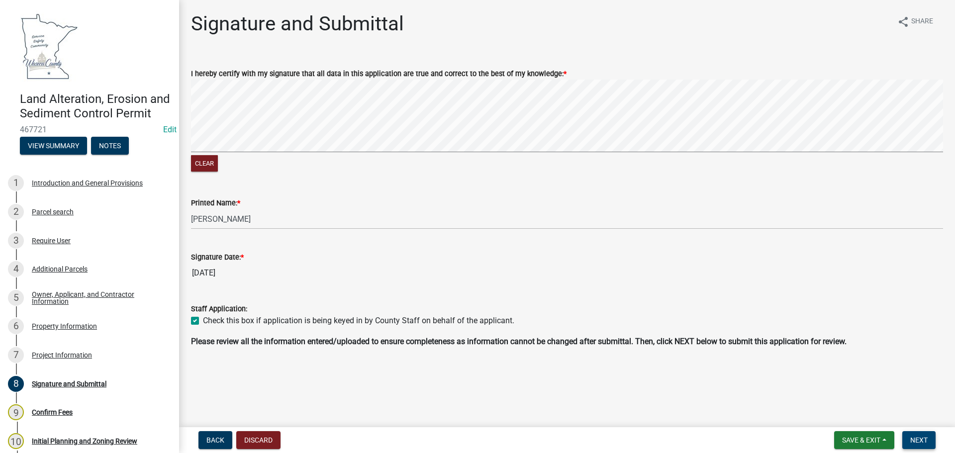
click at [766, 440] on span "Next" at bounding box center [918, 440] width 17 height 8
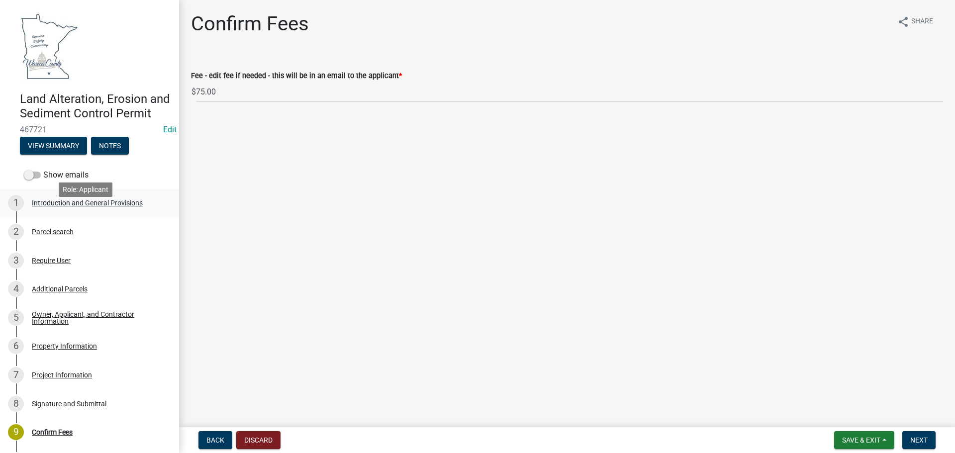
click at [104, 206] on div "Introduction and General Provisions" at bounding box center [87, 202] width 111 height 7
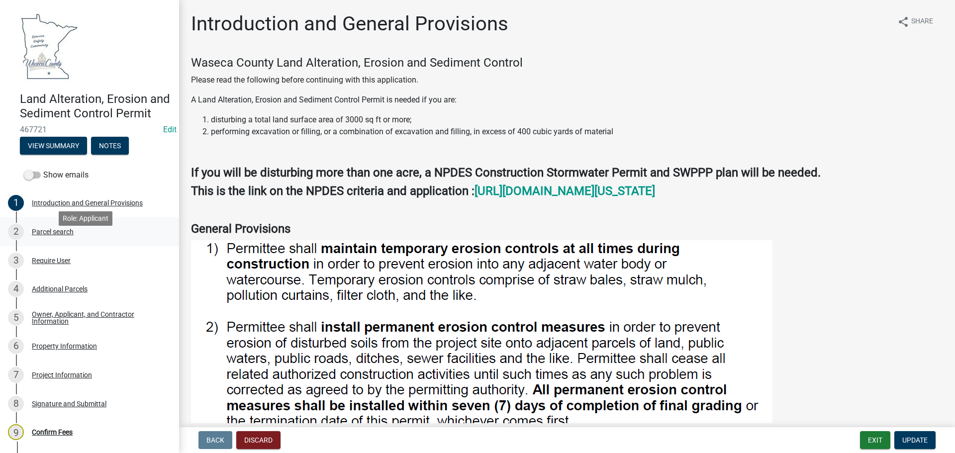
click at [61, 235] on div "Parcel search" at bounding box center [53, 231] width 42 height 7
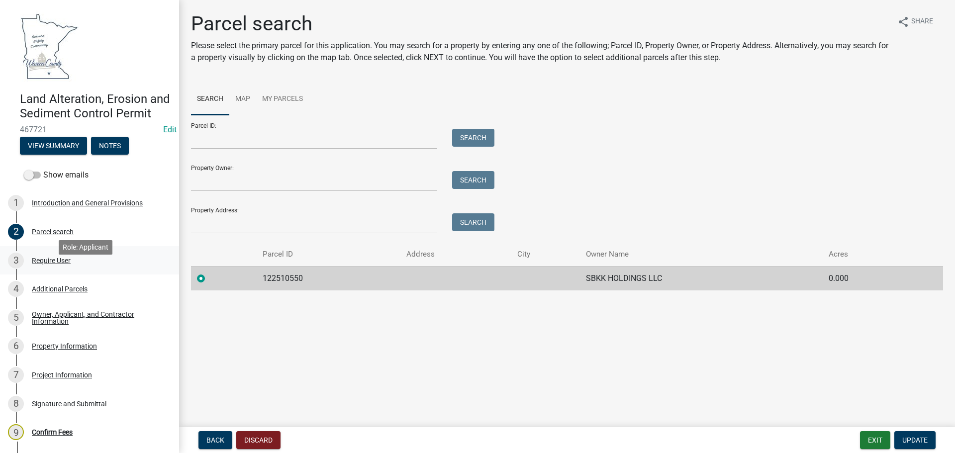
click at [51, 264] on div "Require User" at bounding box center [51, 260] width 39 height 7
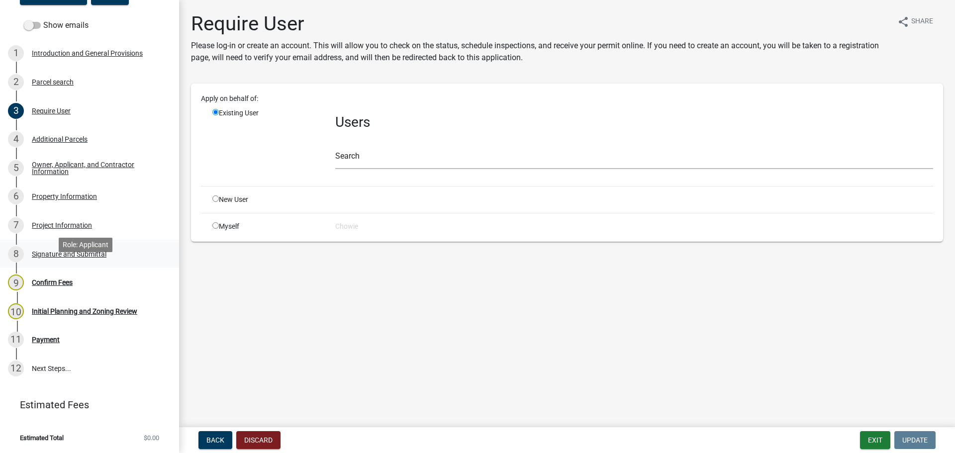
scroll to position [164, 0]
click at [48, 338] on div "Payment" at bounding box center [46, 339] width 28 height 7
click at [70, 312] on div "Initial Planning and Zoning Review" at bounding box center [84, 311] width 105 height 7
click at [71, 311] on div "Initial Planning and Zoning Review" at bounding box center [84, 311] width 105 height 7
click at [71, 309] on div "Initial Planning and Zoning Review" at bounding box center [84, 311] width 105 height 7
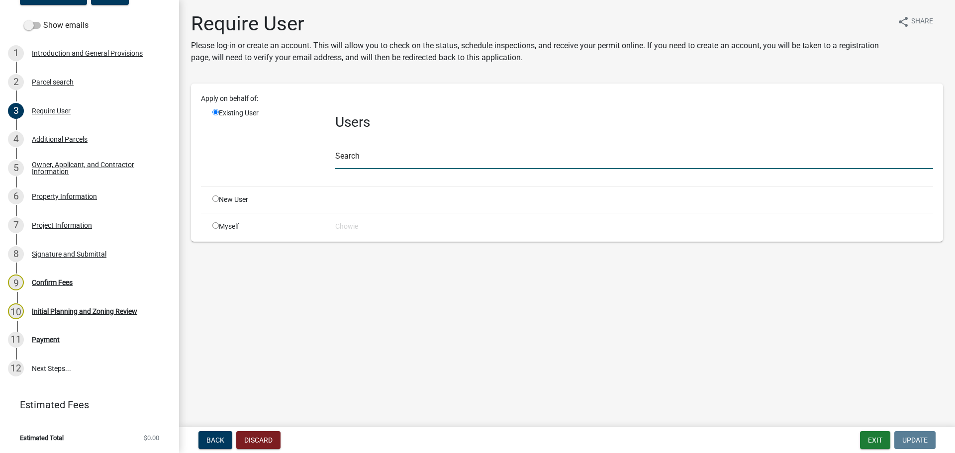
click at [368, 155] on input "text" at bounding box center [634, 159] width 598 height 20
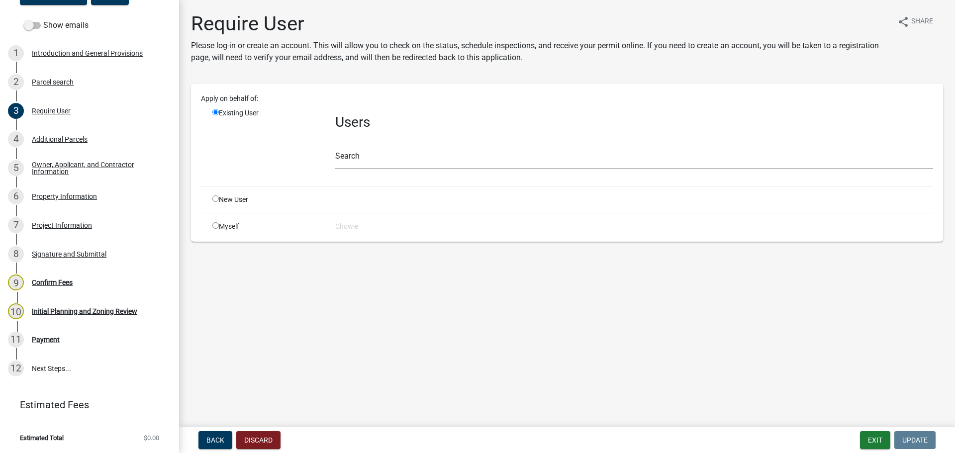
click at [214, 225] on input "radio" at bounding box center [215, 225] width 6 height 6
radio input "true"
radio input "false"
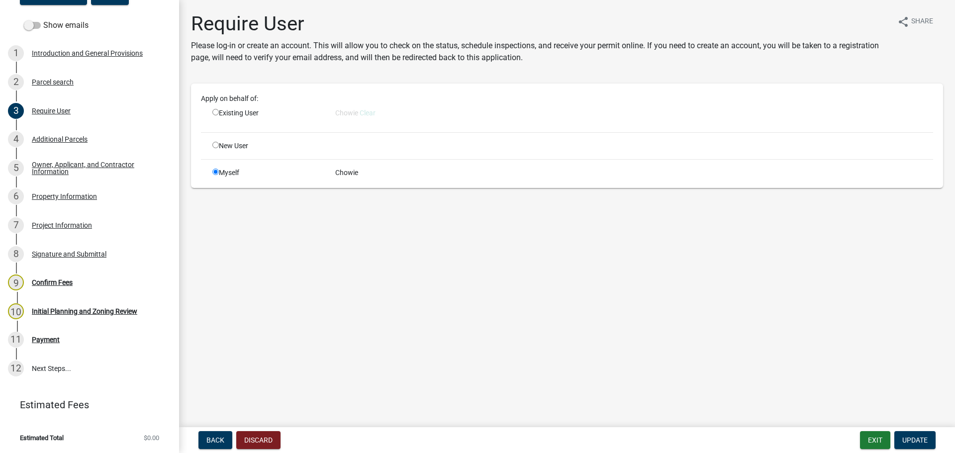
click at [214, 144] on input "radio" at bounding box center [215, 145] width 6 height 6
radio input "true"
radio input "false"
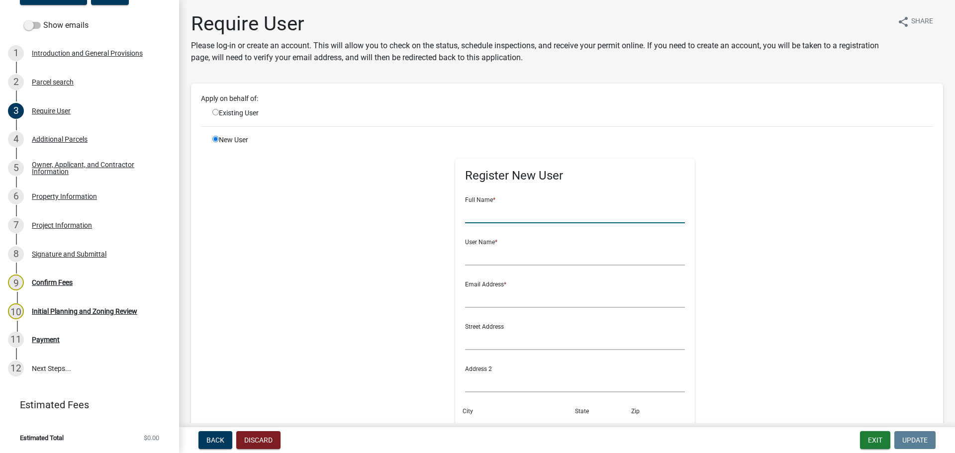
click at [498, 210] on input "text" at bounding box center [575, 213] width 220 height 20
type input "[PERSON_NAME]"
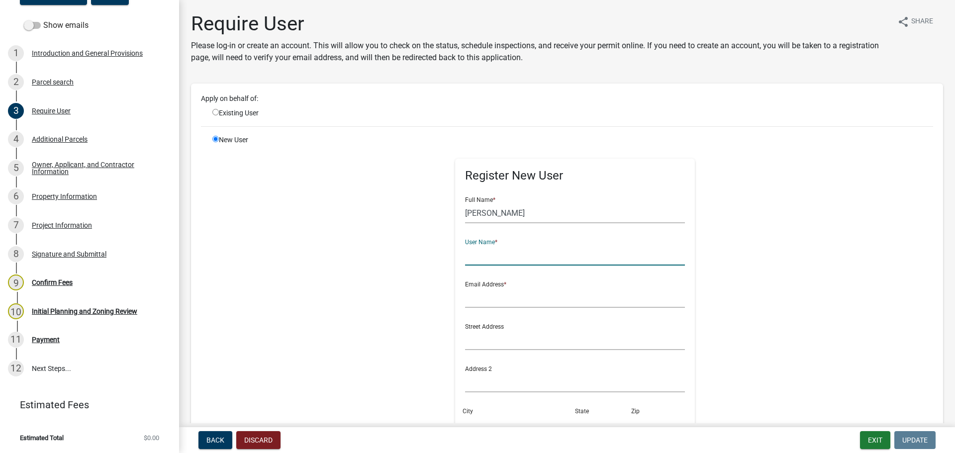
click at [501, 256] on input "text" at bounding box center [575, 255] width 220 height 20
type input "SteveK"
click at [484, 296] on input "text" at bounding box center [575, 297] width 220 height 20
type input "S"
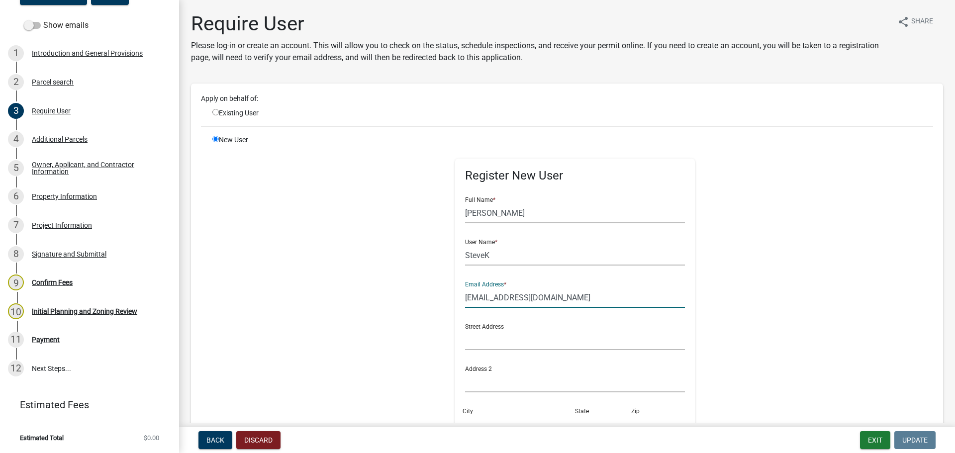
type input "[EMAIL_ADDRESS][DOMAIN_NAME]"
click at [487, 339] on input "text" at bounding box center [575, 340] width 220 height 20
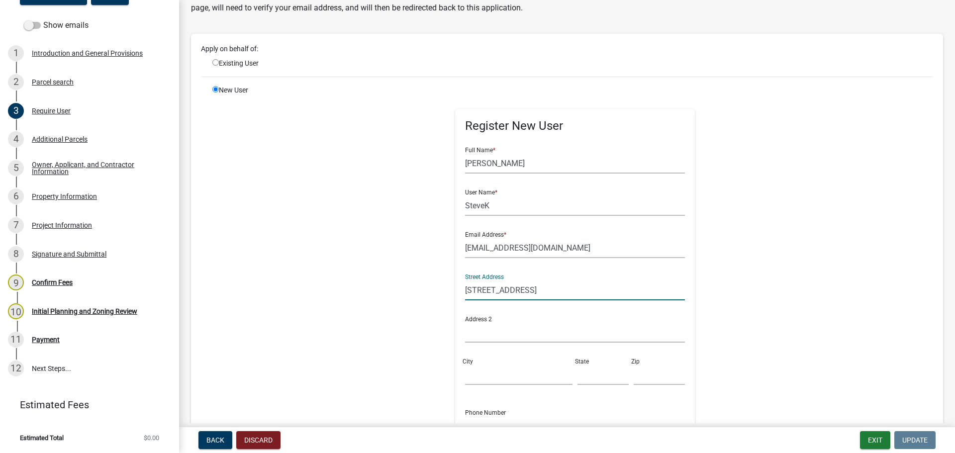
type input "[STREET_ADDRESS]"
click at [484, 364] on input "City" at bounding box center [518, 374] width 107 height 20
type input "Waseca"
type input "MN"
type input "56093"
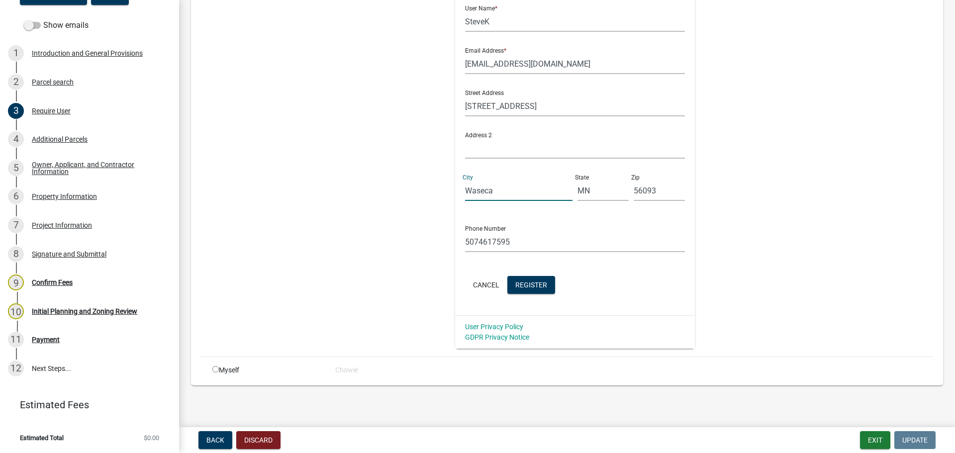
scroll to position [235, 0]
click at [509, 241] on input "5074617595" at bounding box center [575, 241] width 220 height 20
type input "5075211924"
click at [525, 283] on span "Register" at bounding box center [531, 283] width 32 height 8
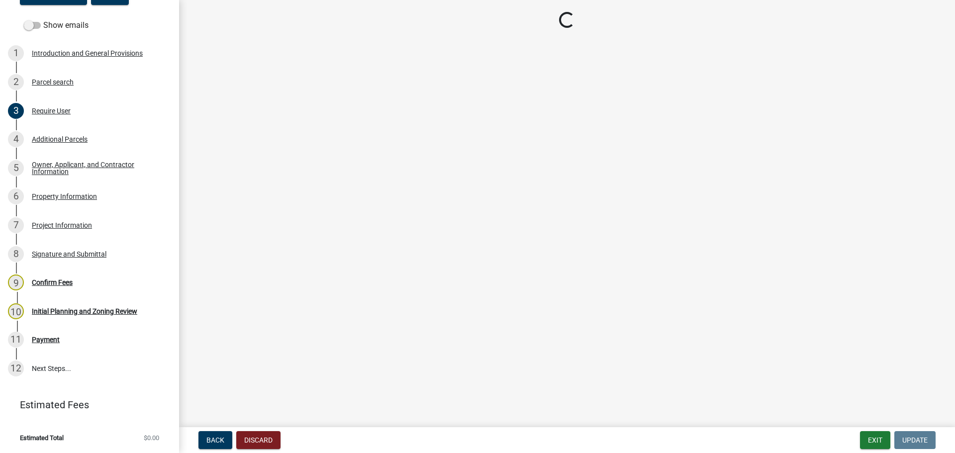
scroll to position [0, 0]
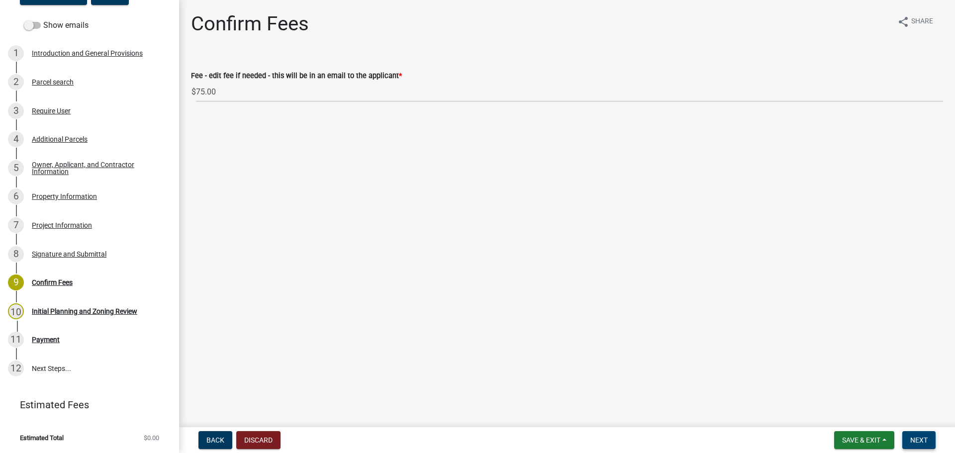
click at [766, 436] on span "Next" at bounding box center [918, 440] width 17 height 8
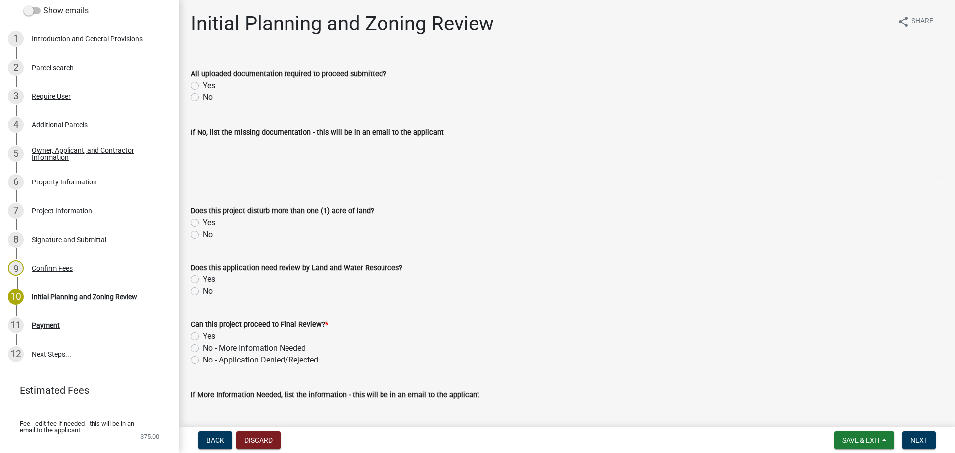
click at [203, 234] on label "No" at bounding box center [208, 235] width 10 height 12
click at [203, 234] on input "No" at bounding box center [206, 232] width 6 height 6
radio input "true"
click at [203, 279] on label "Yes" at bounding box center [209, 279] width 12 height 12
click at [203, 279] on input "Yes" at bounding box center [206, 276] width 6 height 6
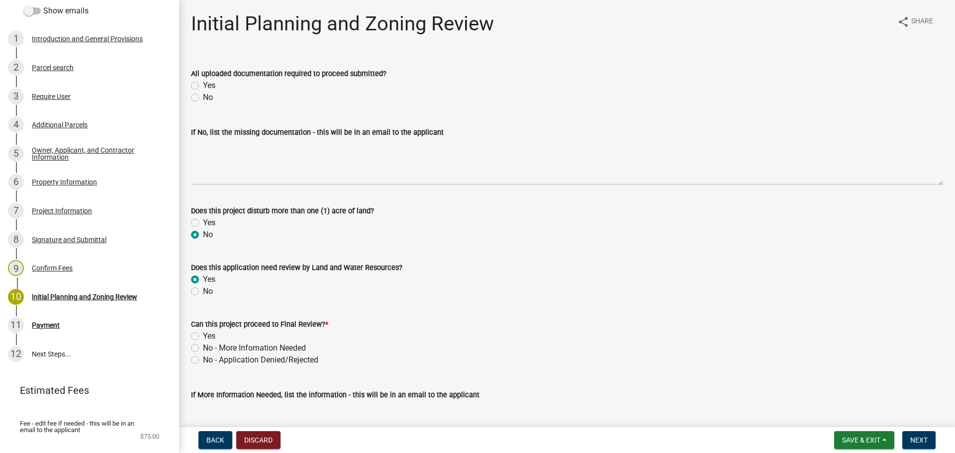
radio input "true"
click at [203, 234] on label "No" at bounding box center [208, 235] width 10 height 12
click at [203, 234] on input "No" at bounding box center [206, 232] width 6 height 6
click at [203, 234] on label "No" at bounding box center [208, 235] width 10 height 12
click at [203, 234] on input "No" at bounding box center [206, 232] width 6 height 6
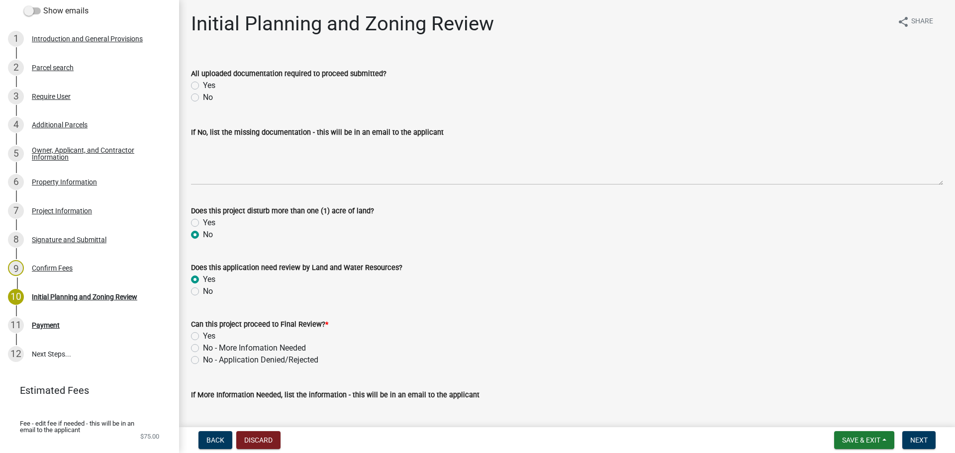
click at [265, 239] on div "No" at bounding box center [567, 235] width 752 height 12
click at [203, 236] on label "No" at bounding box center [208, 235] width 10 height 12
click at [203, 235] on input "No" at bounding box center [206, 232] width 6 height 6
click at [766, 441] on span "Save & Exit" at bounding box center [861, 440] width 38 height 8
click at [766, 412] on button "Save & Exit" at bounding box center [854, 414] width 80 height 24
